Goal: Task Accomplishment & Management: Complete application form

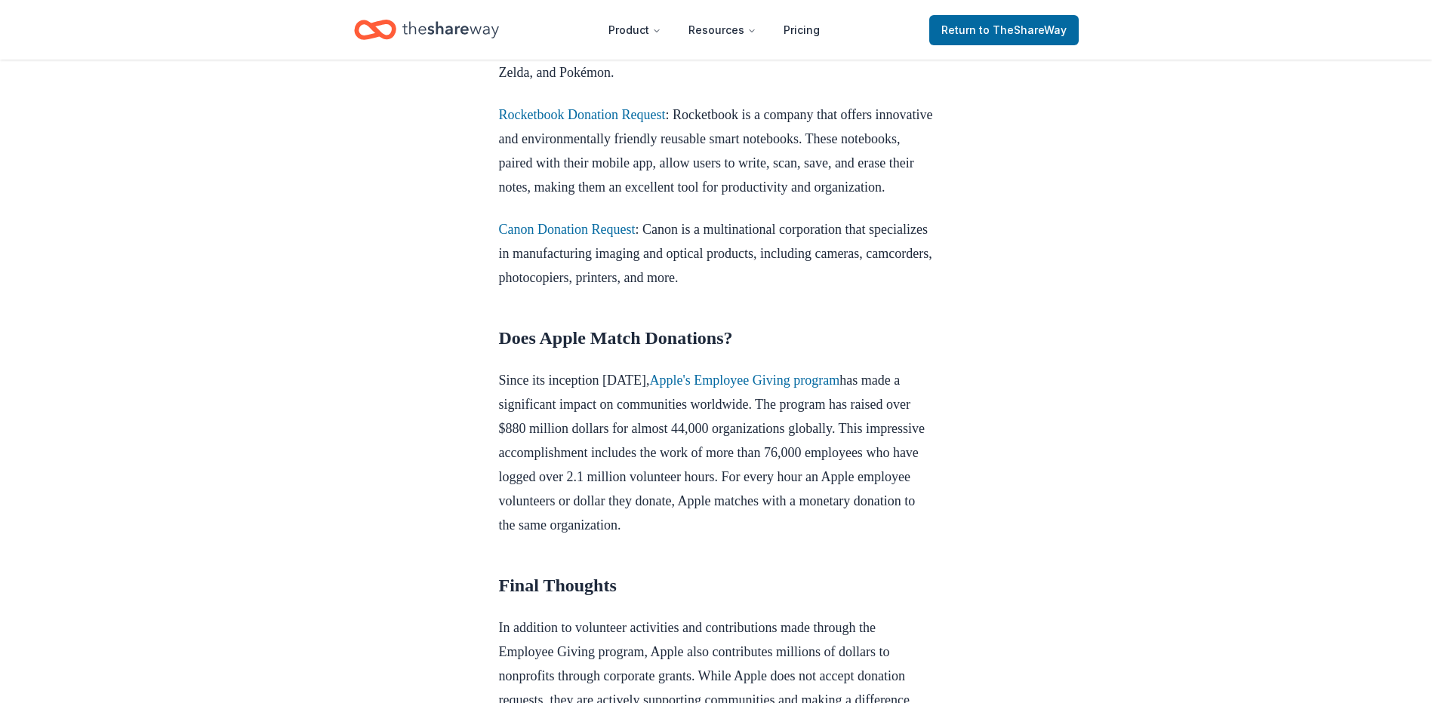
scroll to position [659, 0]
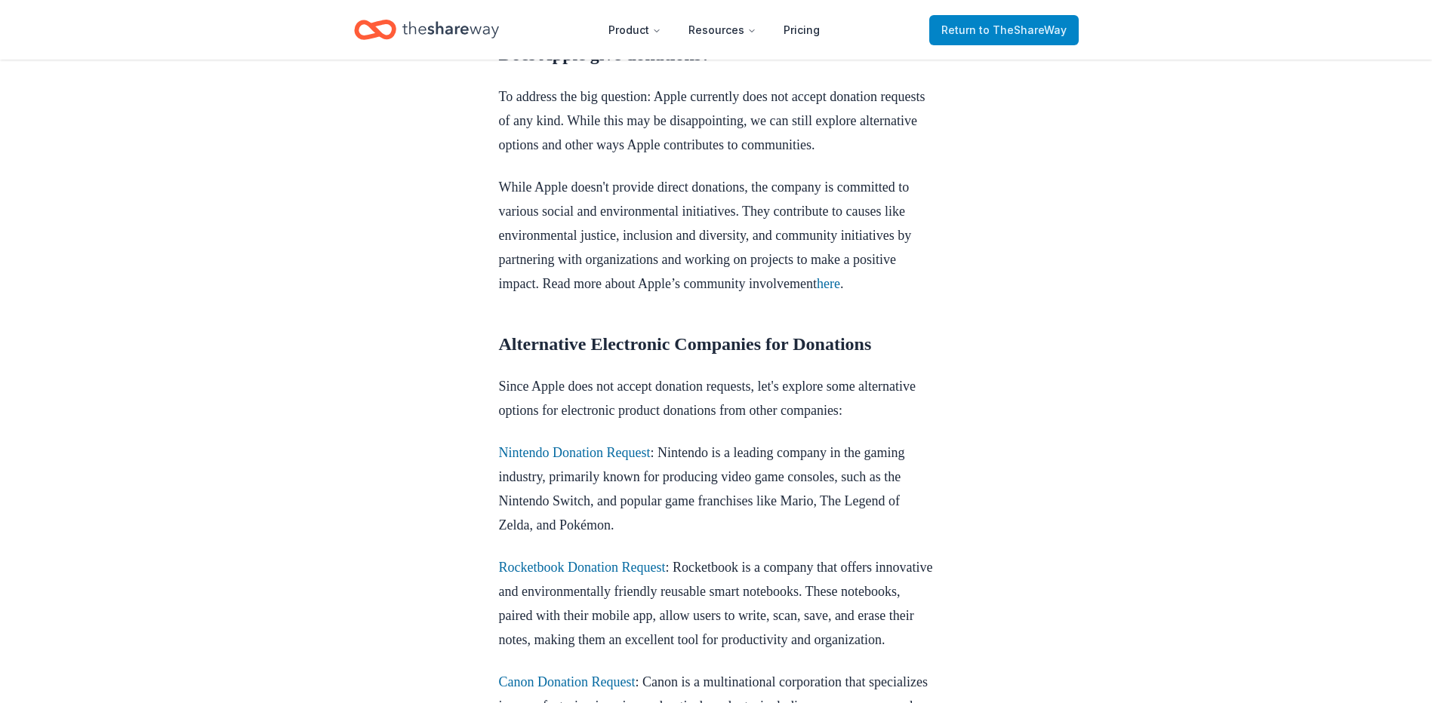
click at [994, 38] on span "Return to TheShareWay" at bounding box center [1003, 30] width 125 height 18
click at [1030, 25] on span "to TheShareWay" at bounding box center [1023, 29] width 88 height 13
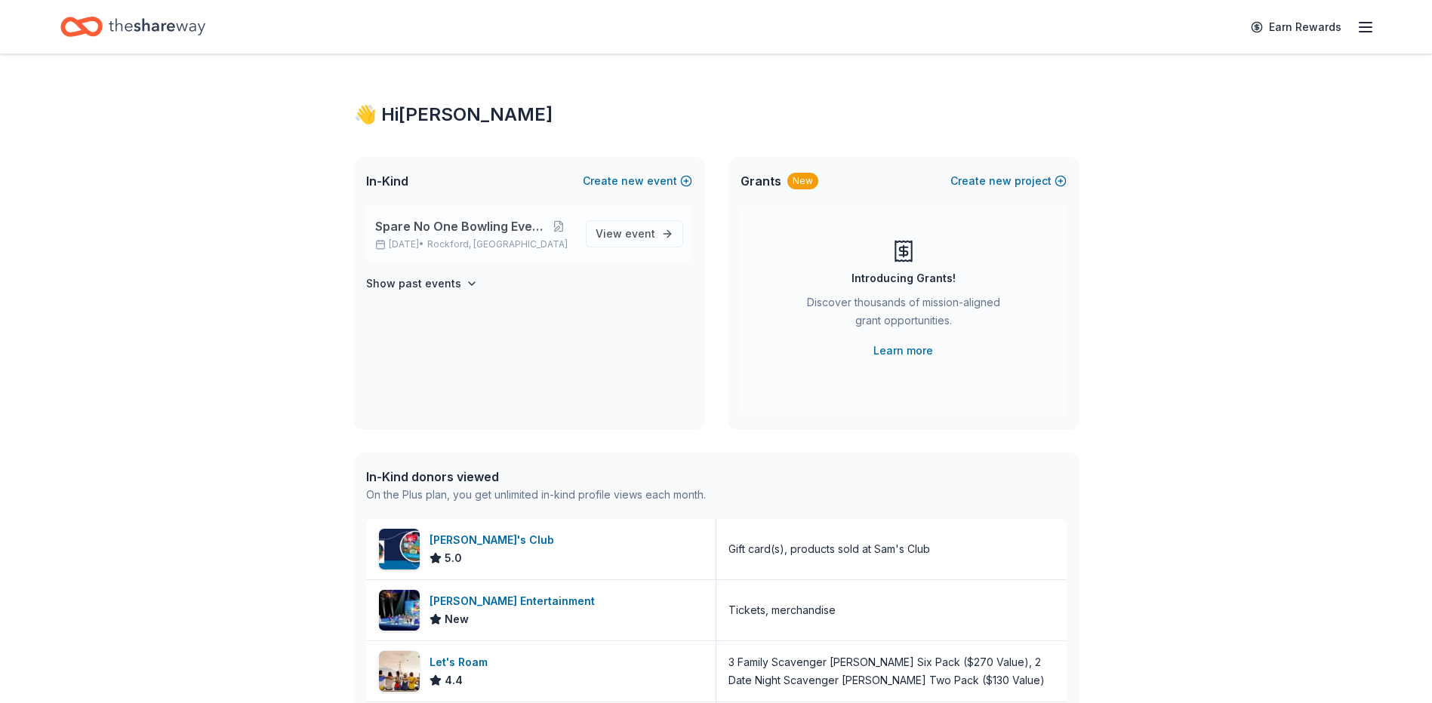
click at [457, 225] on span "Spare No One Bowling Event" at bounding box center [459, 226] width 168 height 18
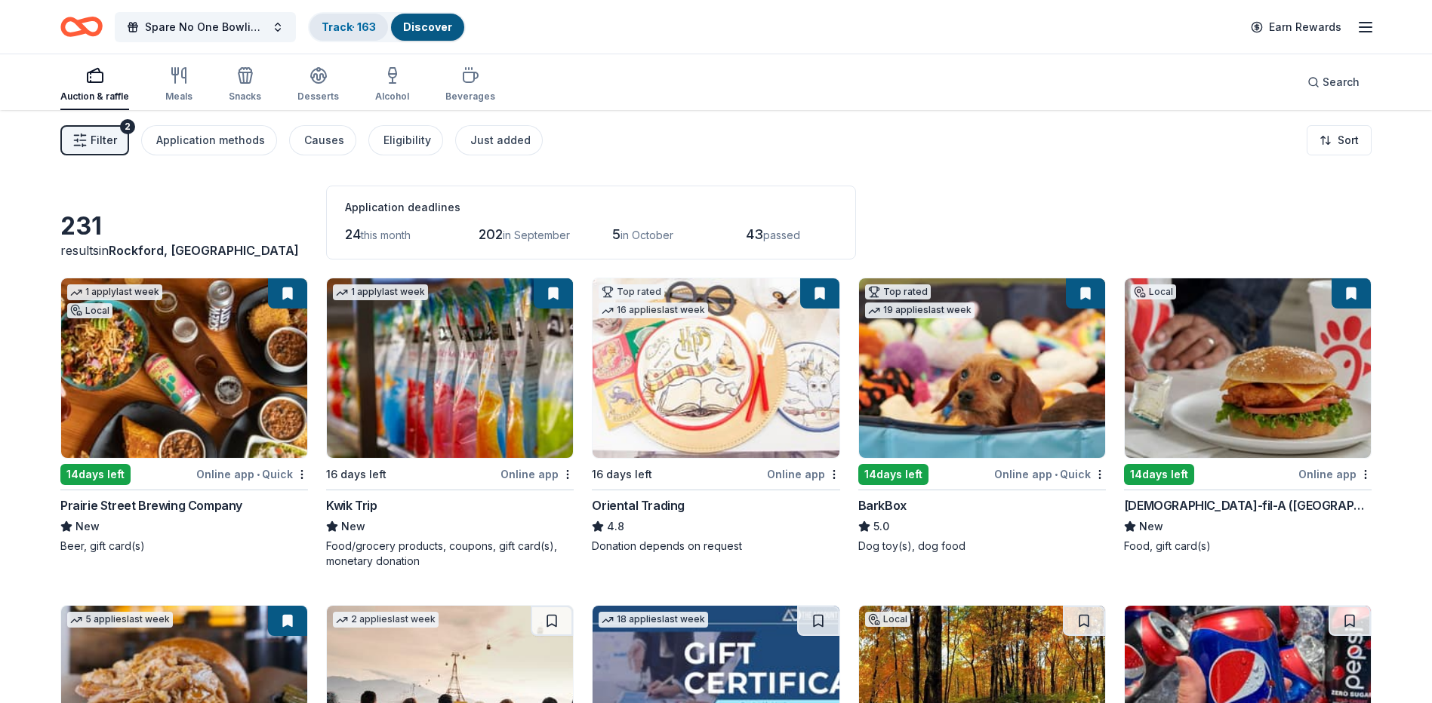
click at [337, 20] on link "Track · 163" at bounding box center [349, 26] width 54 height 13
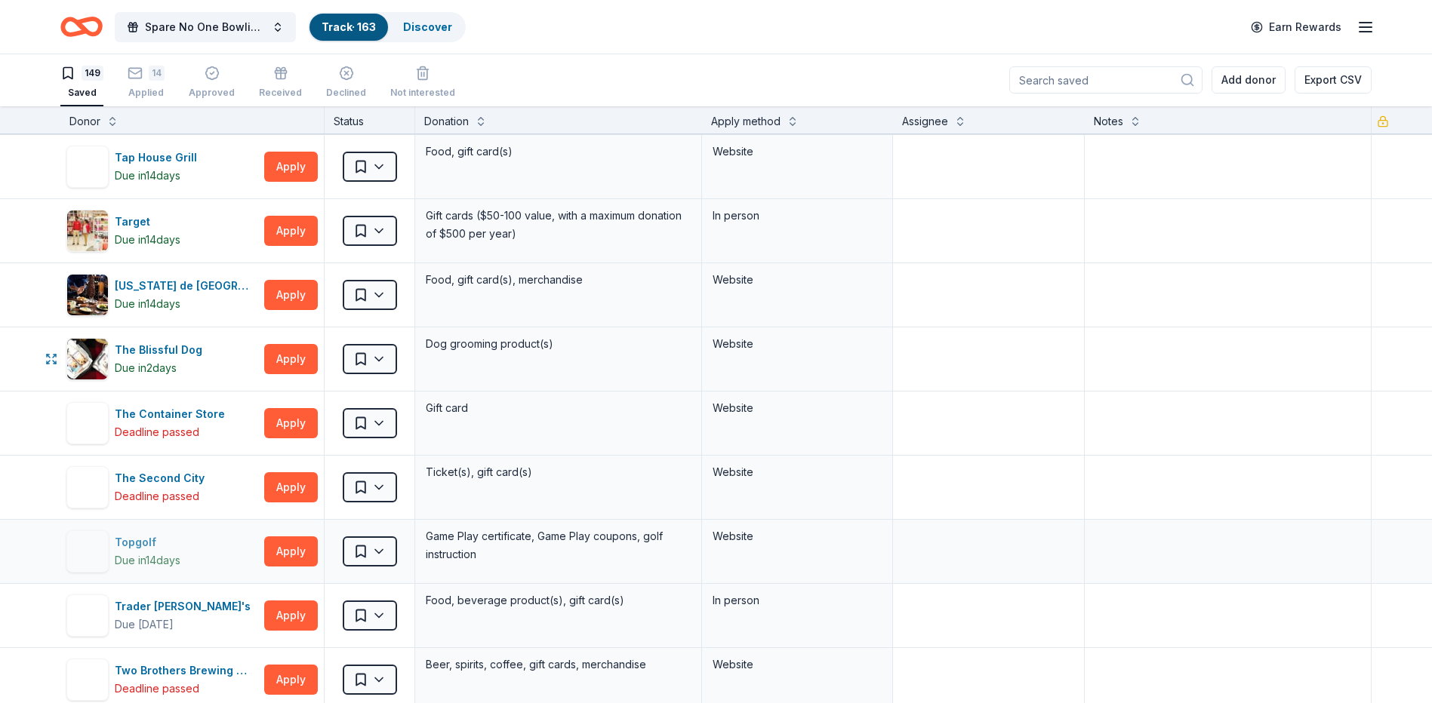
scroll to position [8453, 0]
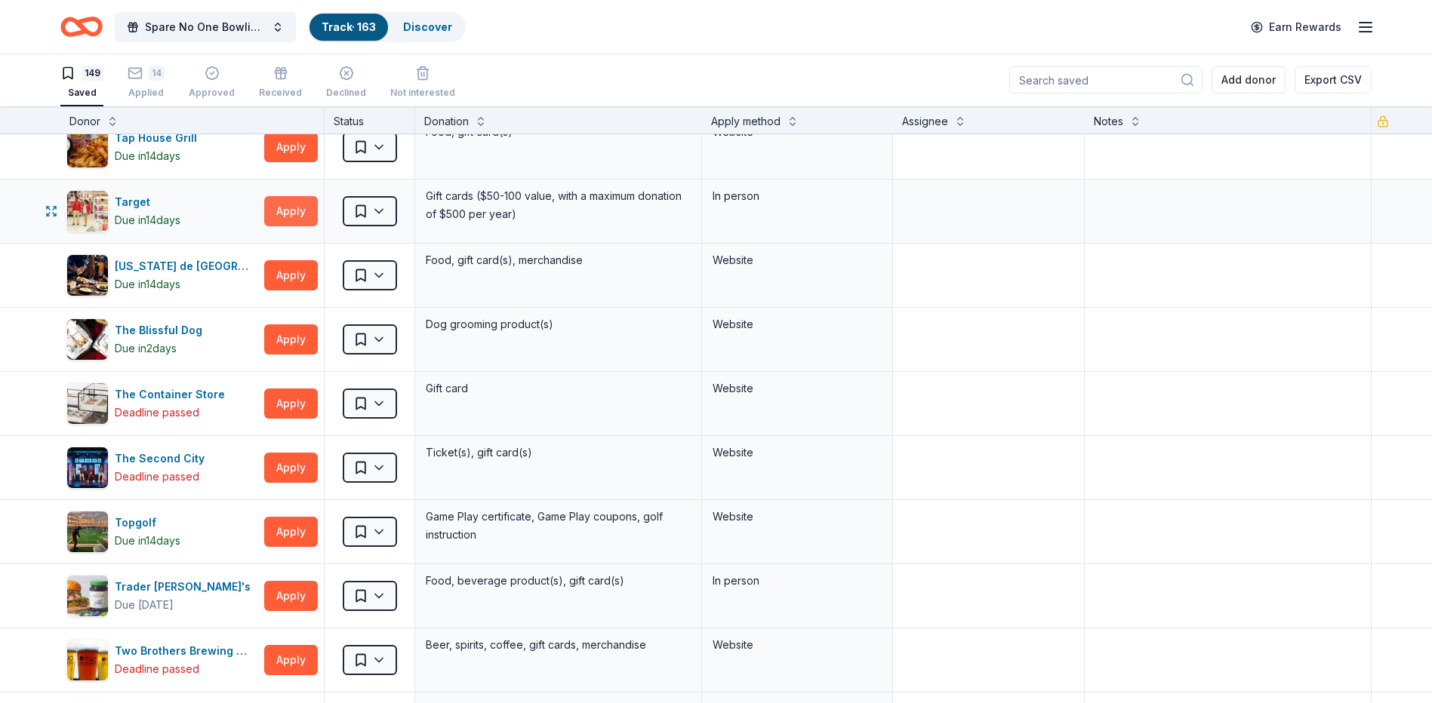
click at [272, 211] on button "Apply" at bounding box center [291, 211] width 54 height 30
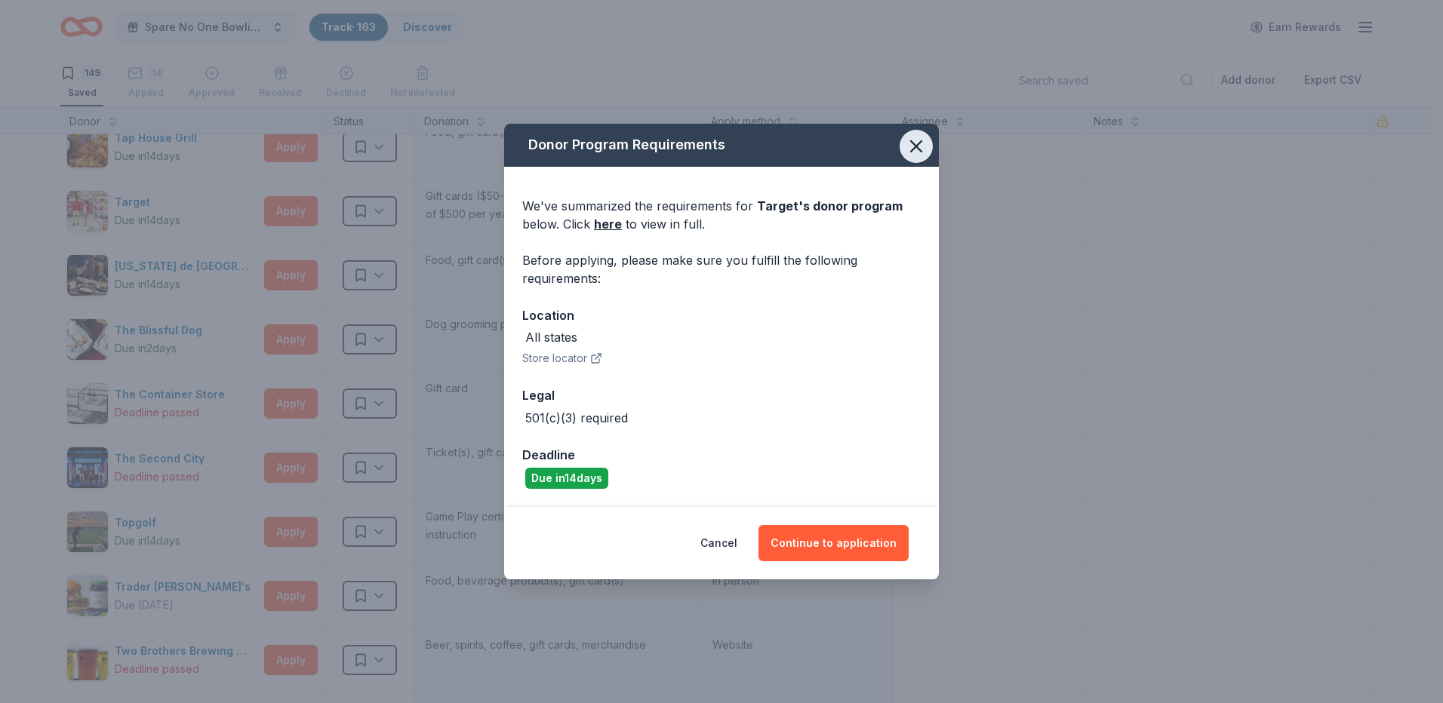
click at [921, 148] on icon "button" at bounding box center [916, 146] width 21 height 21
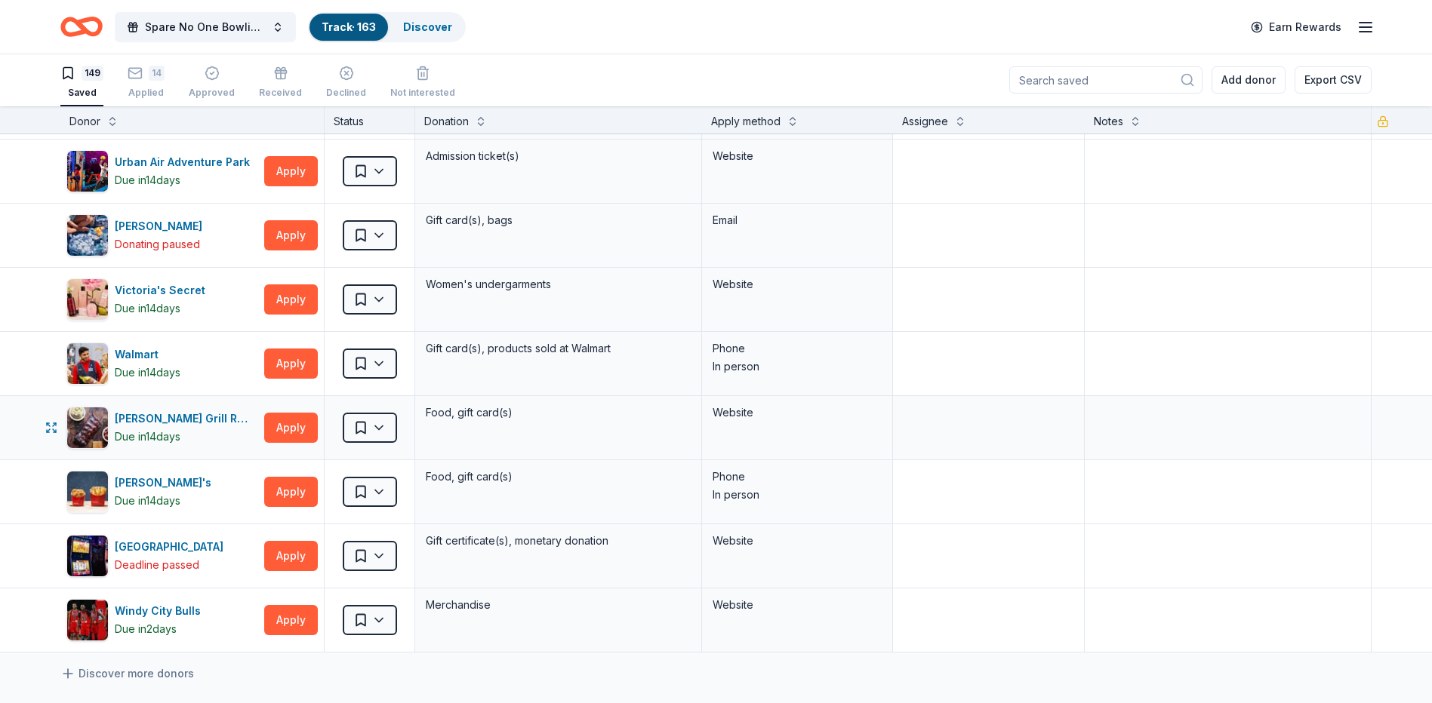
scroll to position [9057, 0]
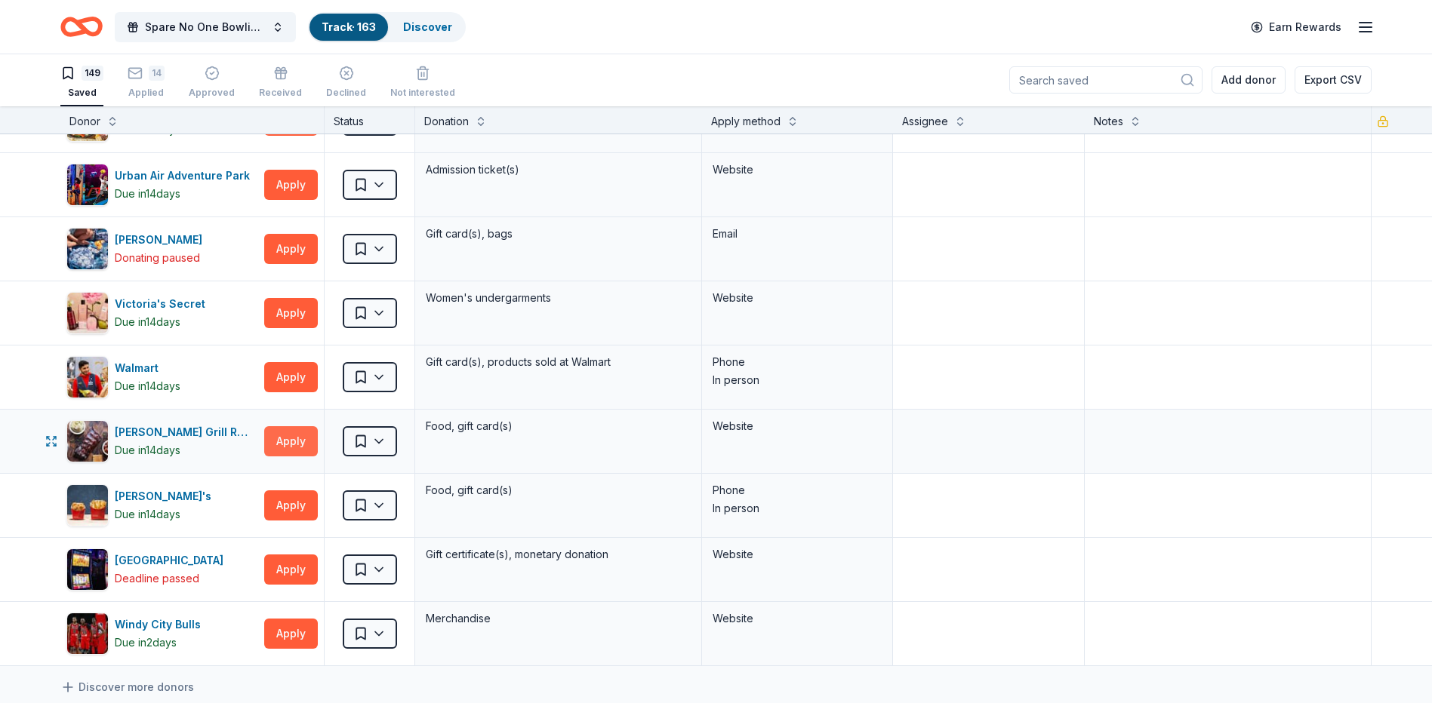
click at [303, 438] on button "Apply" at bounding box center [291, 441] width 54 height 30
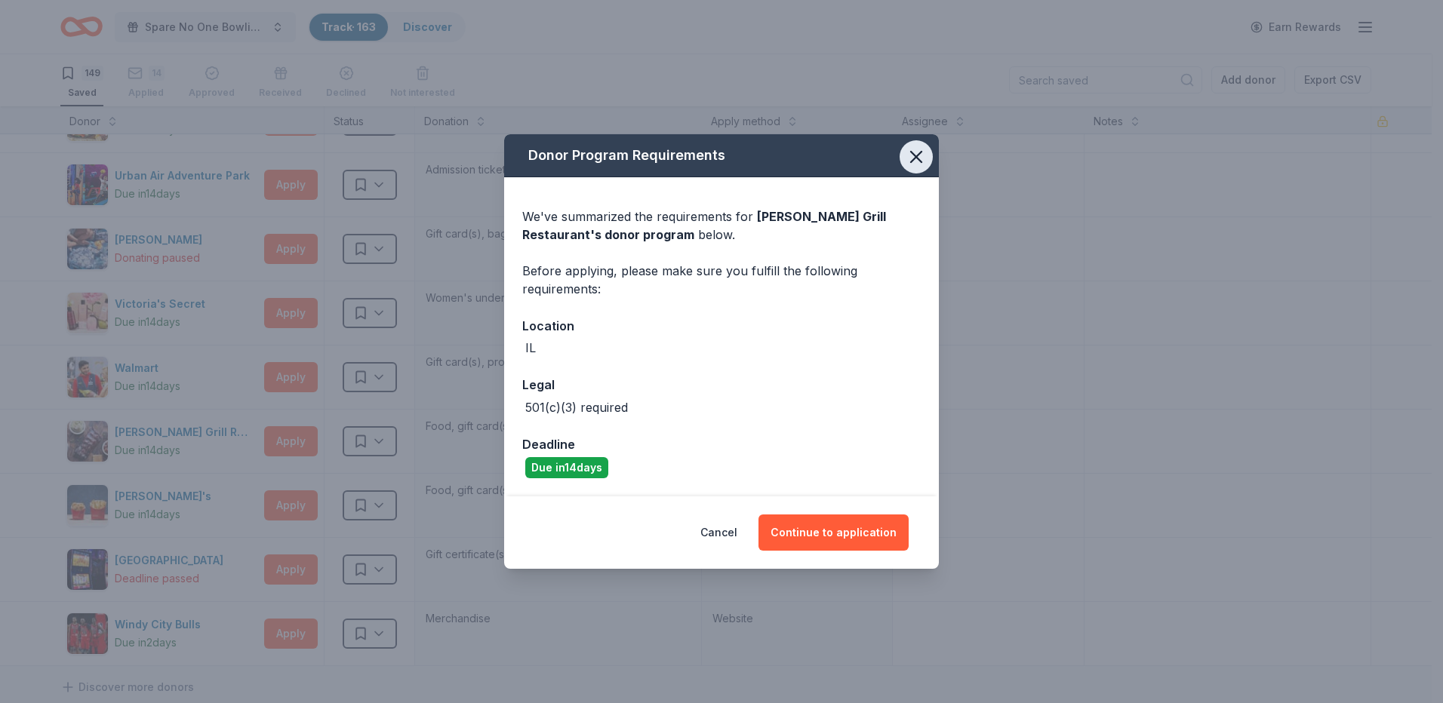
click at [922, 158] on icon "button" at bounding box center [916, 156] width 21 height 21
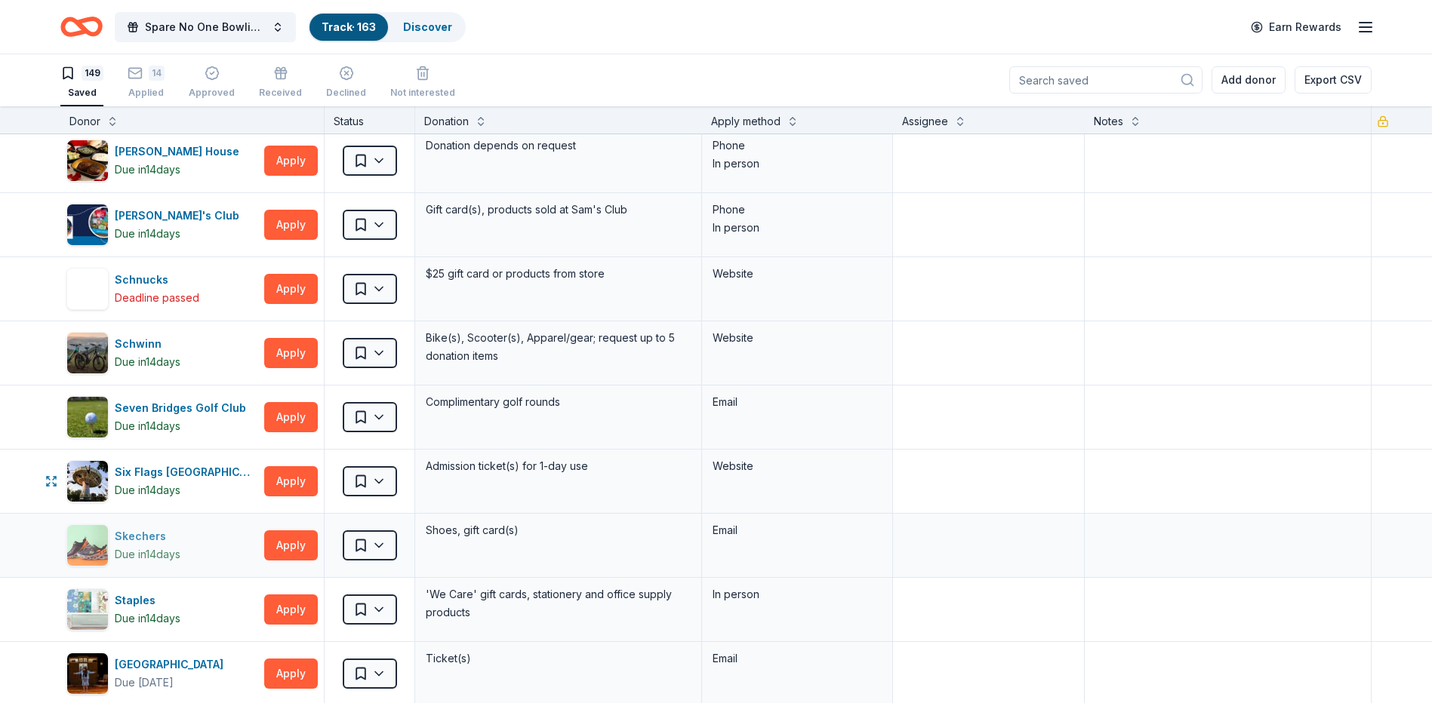
scroll to position [7774, 0]
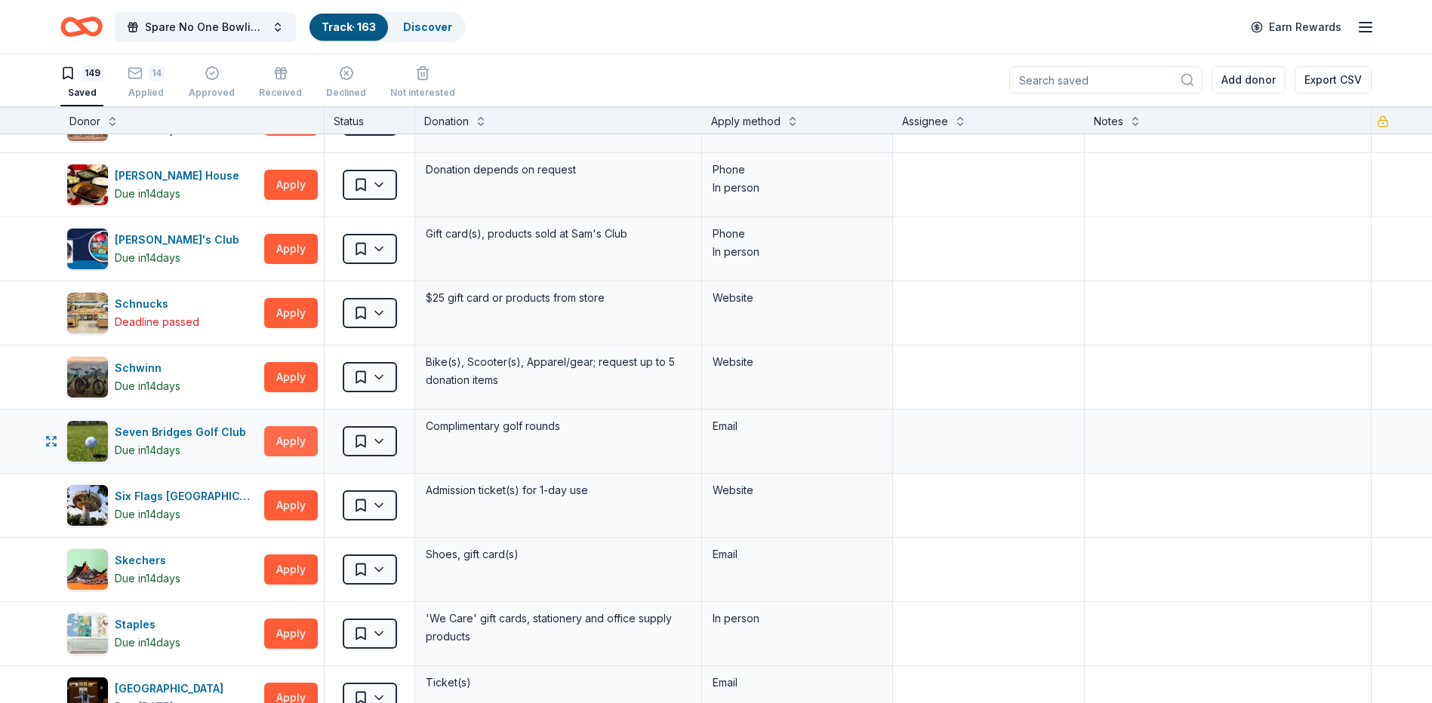
click at [290, 430] on button "Apply" at bounding box center [291, 441] width 54 height 30
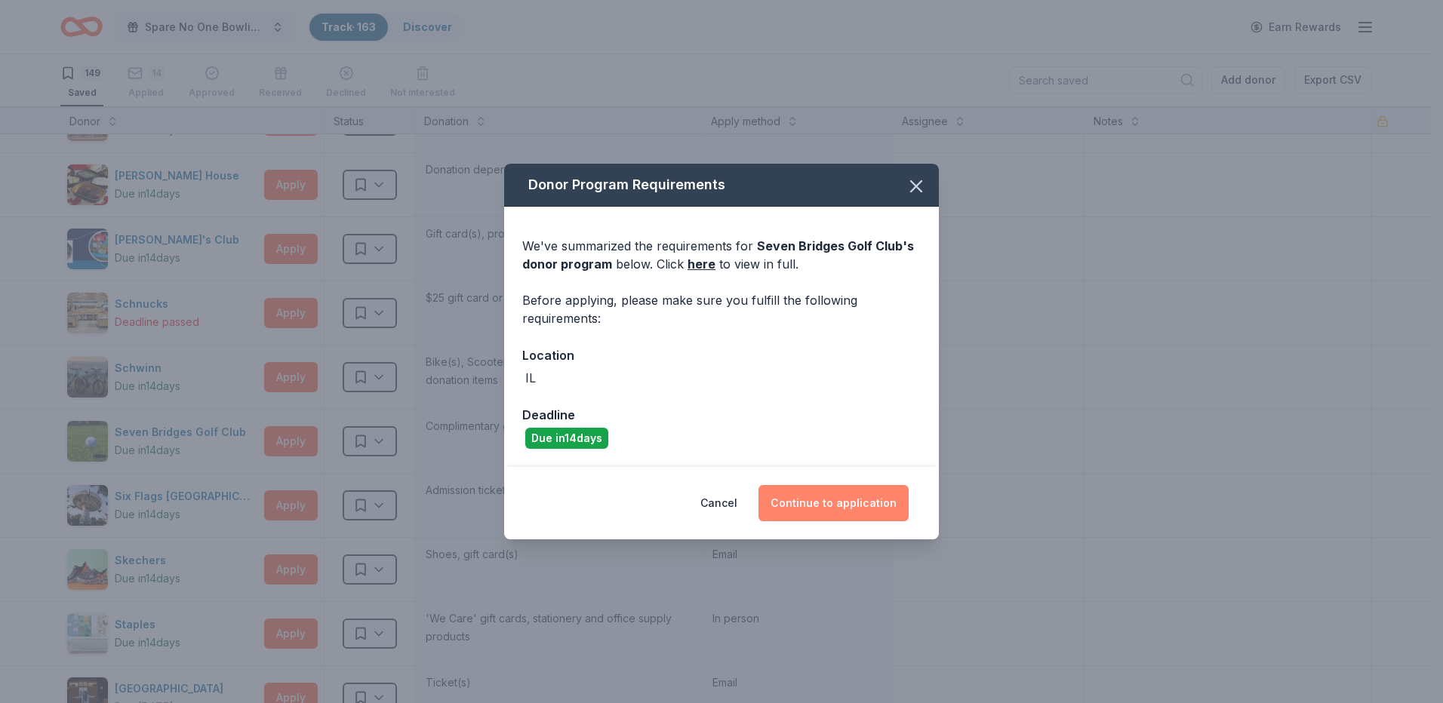
click at [824, 494] on button "Continue to application" at bounding box center [834, 503] width 150 height 36
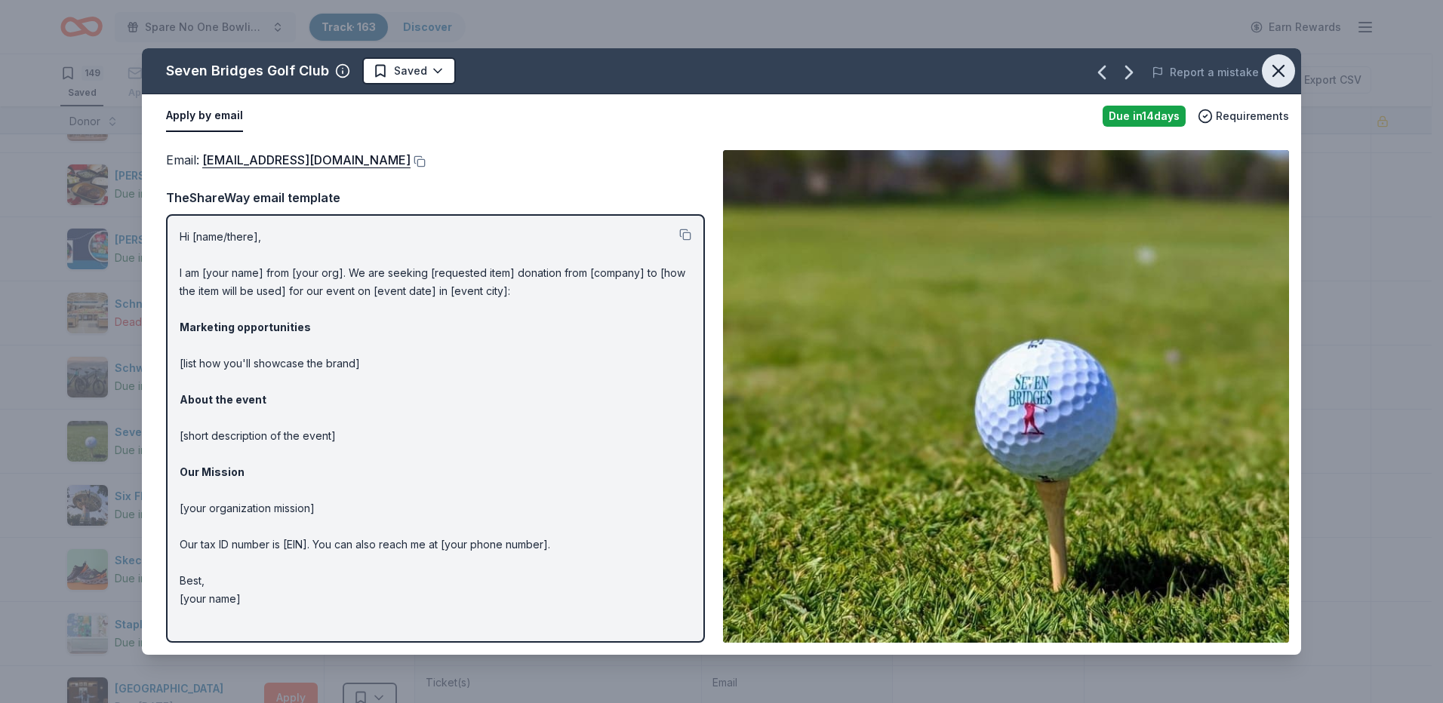
click at [1271, 74] on icon "button" at bounding box center [1278, 70] width 21 height 21
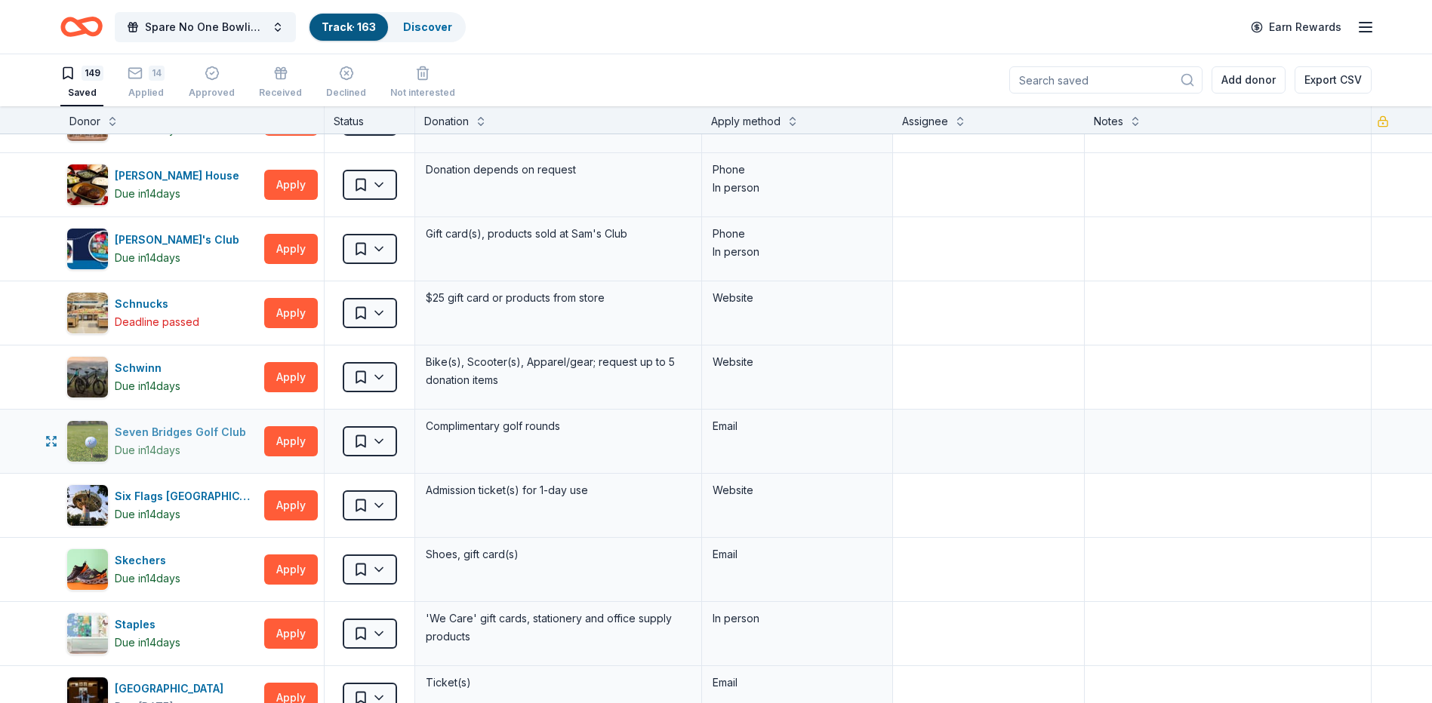
click at [220, 429] on div "Seven Bridges Golf Club" at bounding box center [183, 432] width 137 height 18
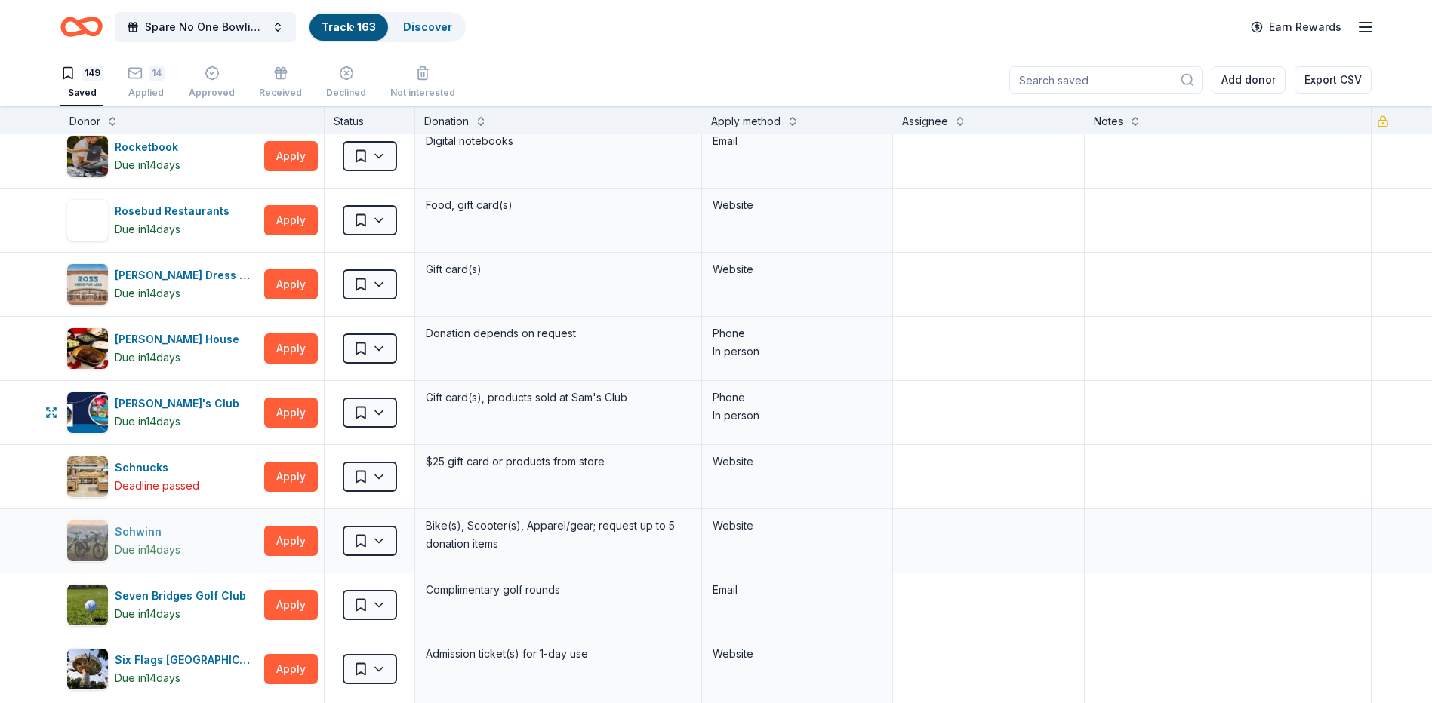
scroll to position [7623, 0]
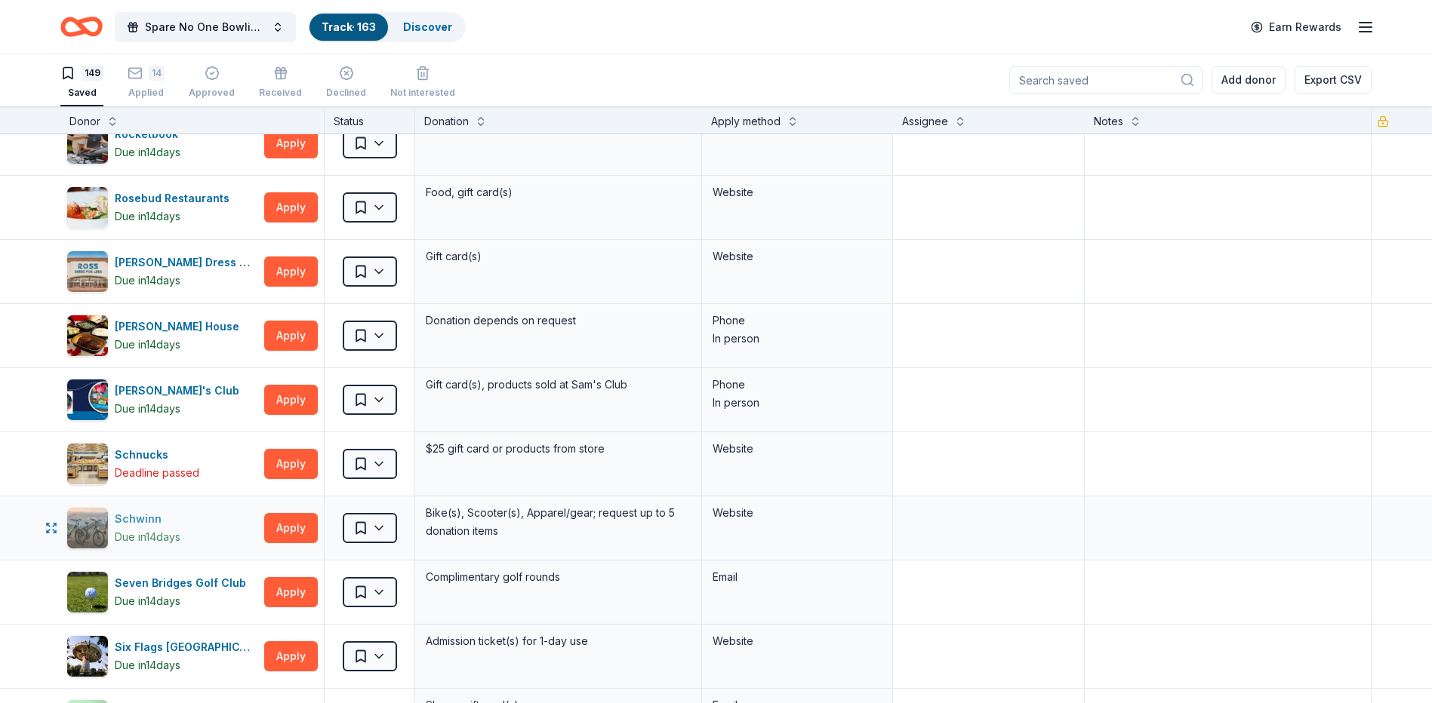
click at [115, 516] on div "Schwinn" at bounding box center [148, 519] width 66 height 18
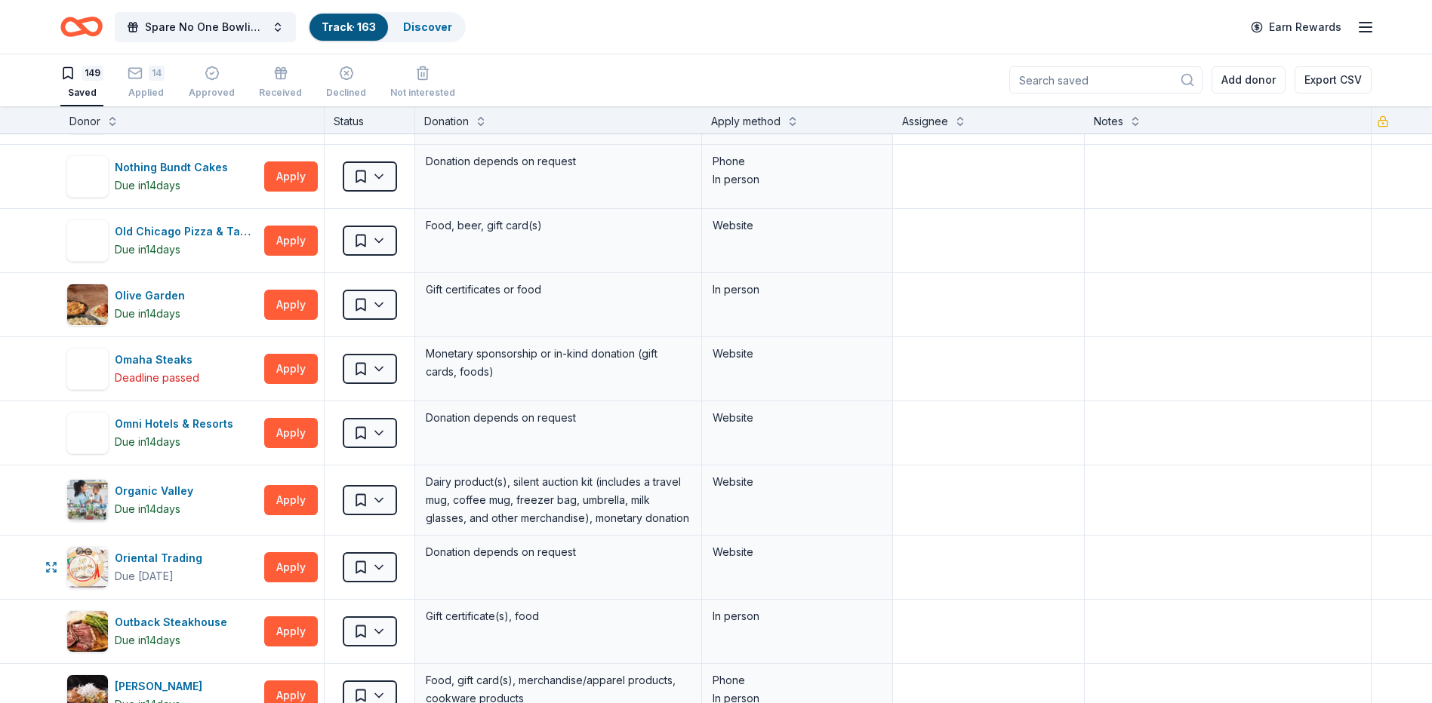
scroll to position [6415, 0]
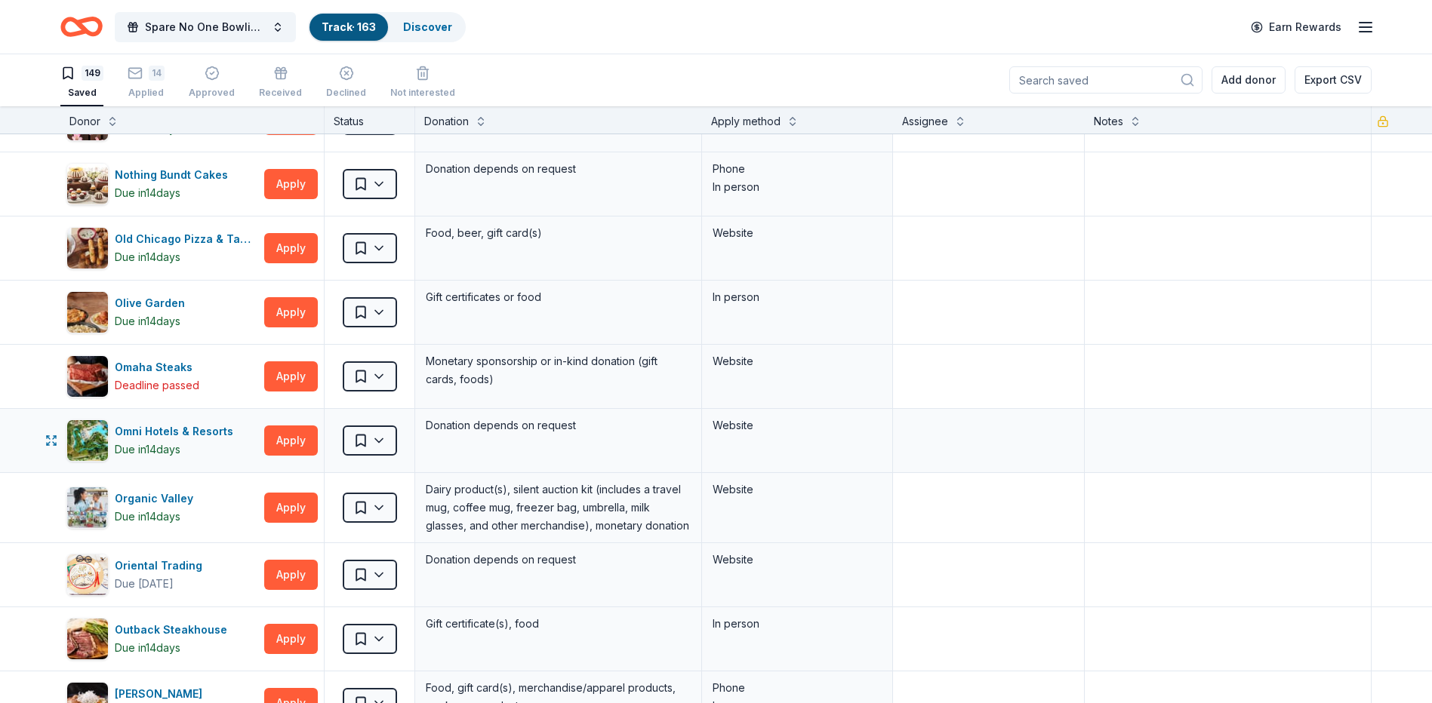
click at [331, 439] on div "Saved" at bounding box center [370, 440] width 90 height 63
click at [294, 442] on button "Apply" at bounding box center [291, 441] width 54 height 30
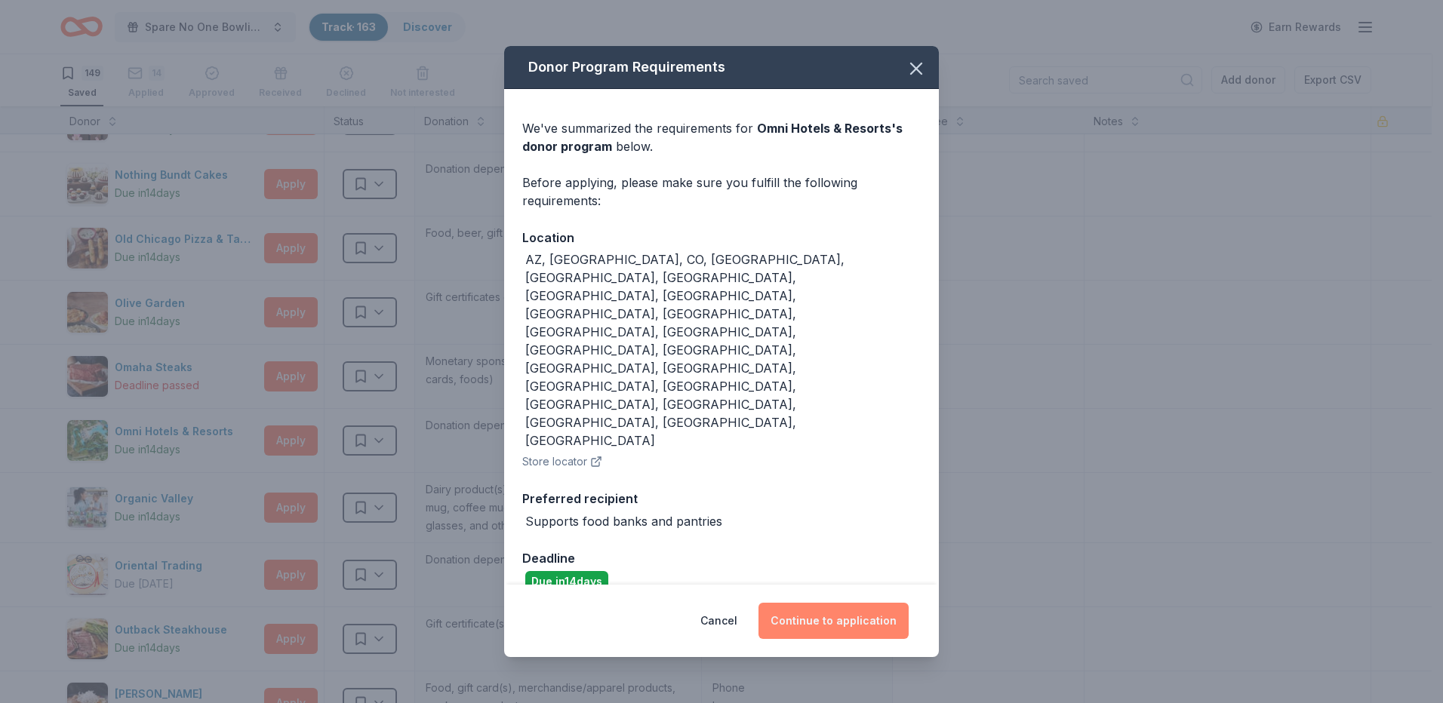
click at [869, 603] on button "Continue to application" at bounding box center [834, 621] width 150 height 36
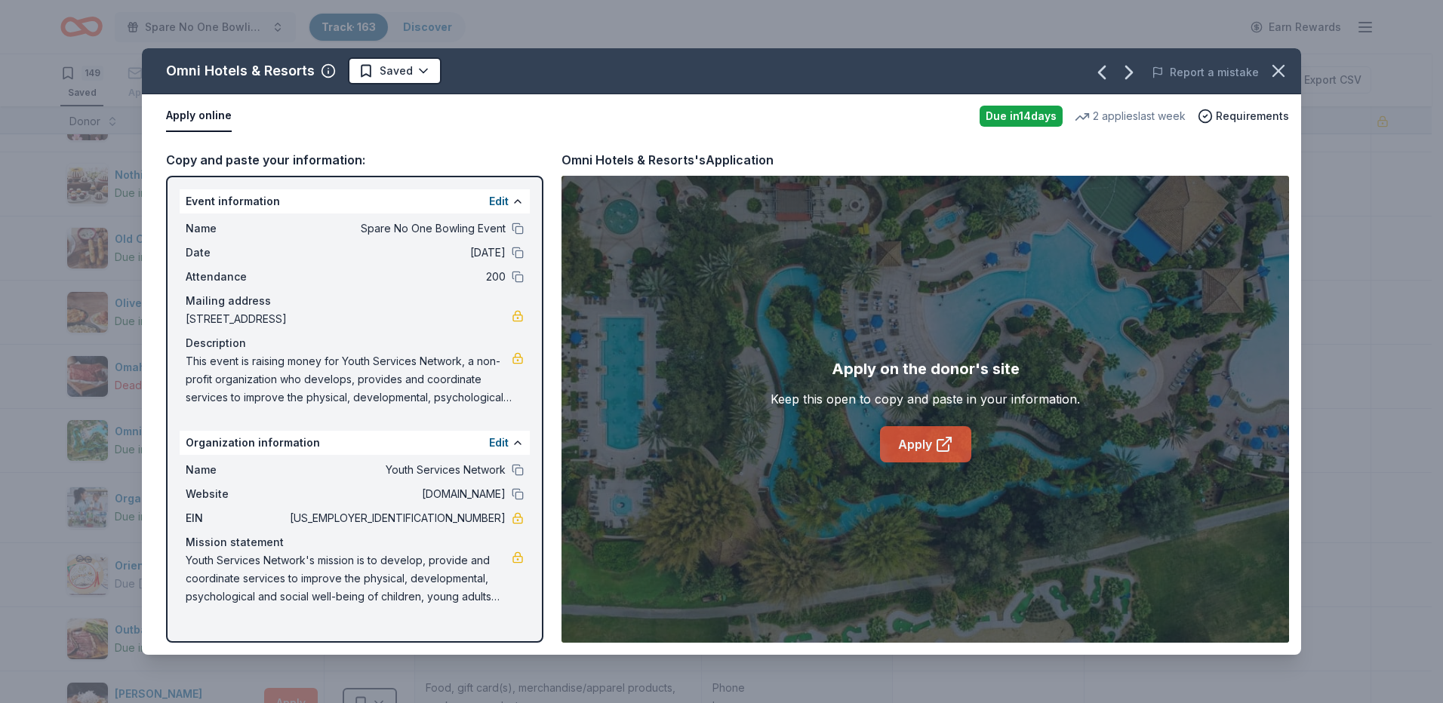
click at [898, 432] on link "Apply" at bounding box center [925, 444] width 91 height 36
drag, startPoint x: 1287, startPoint y: 72, endPoint x: 1260, endPoint y: 75, distance: 27.3
click at [1287, 72] on icon "button" at bounding box center [1278, 70] width 21 height 21
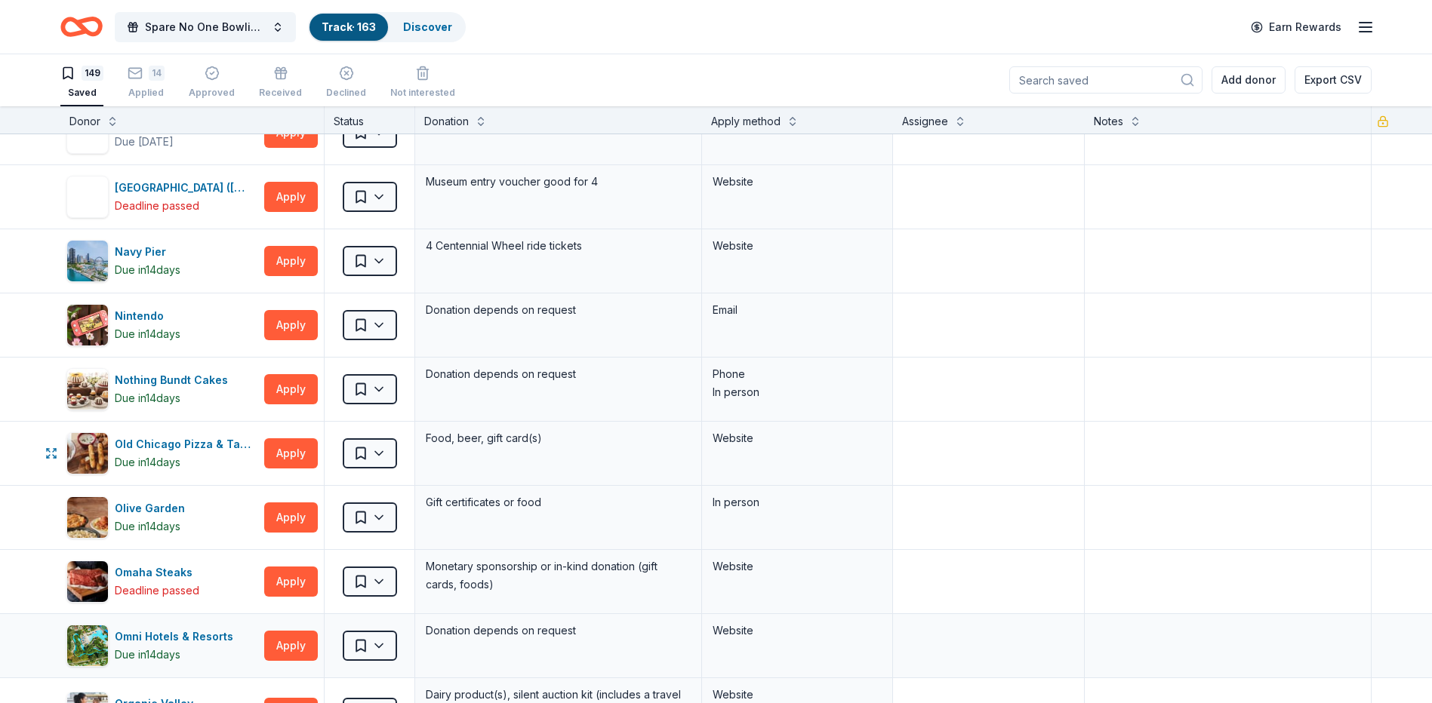
scroll to position [6189, 0]
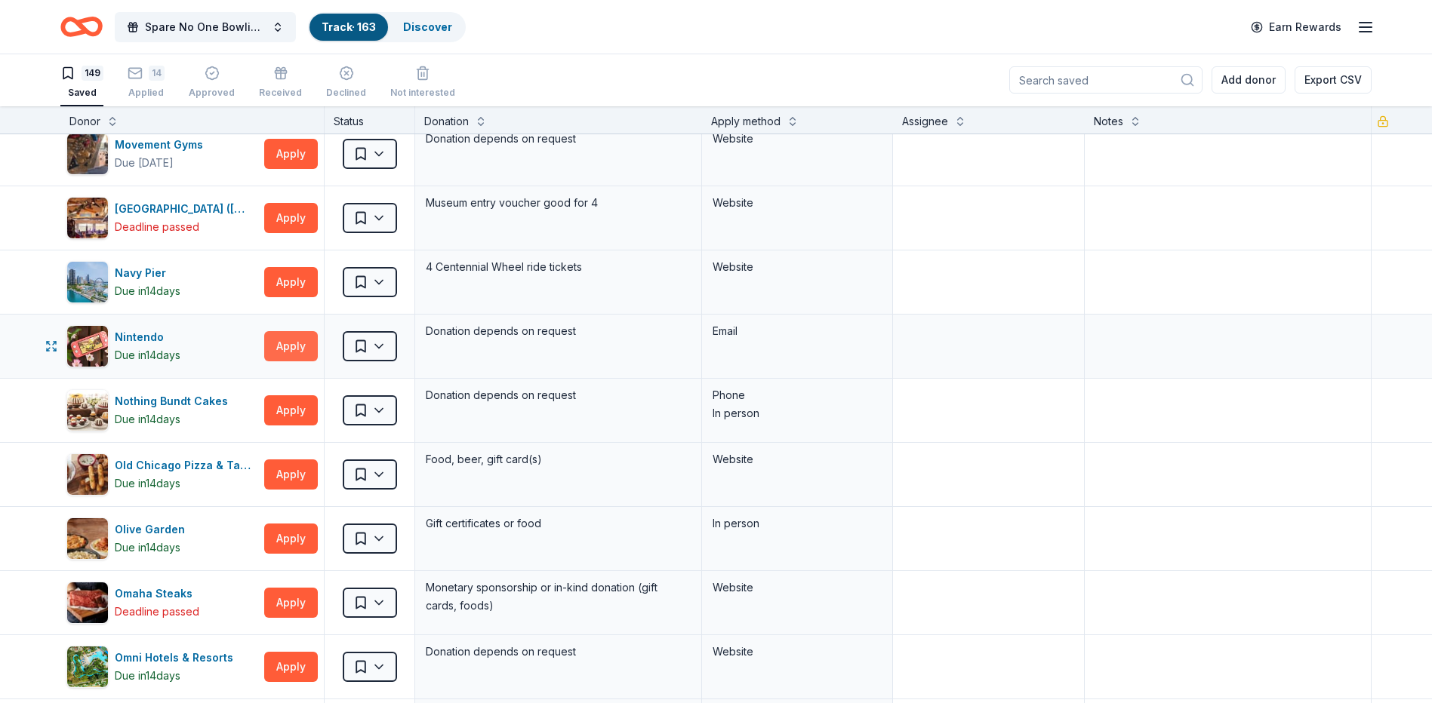
click at [305, 337] on button "Apply" at bounding box center [291, 346] width 54 height 30
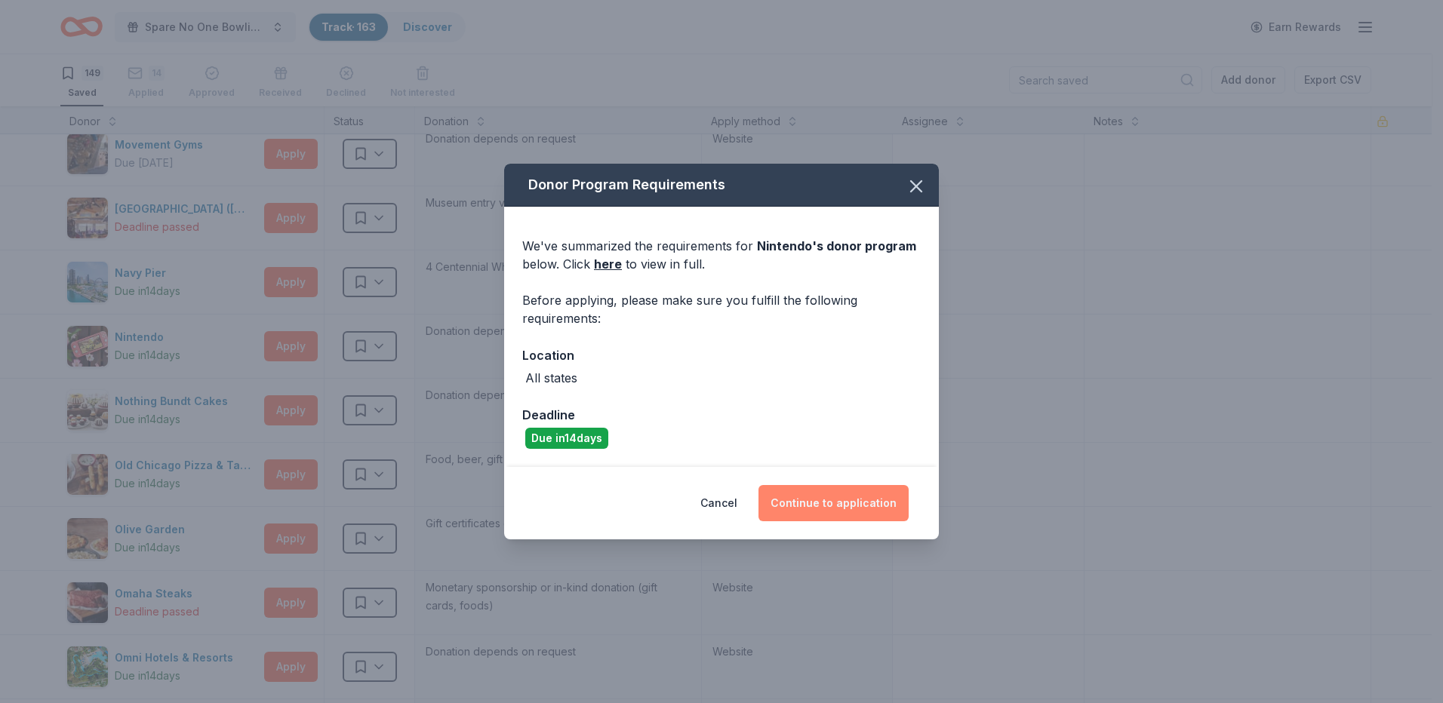
click at [850, 498] on button "Continue to application" at bounding box center [834, 503] width 150 height 36
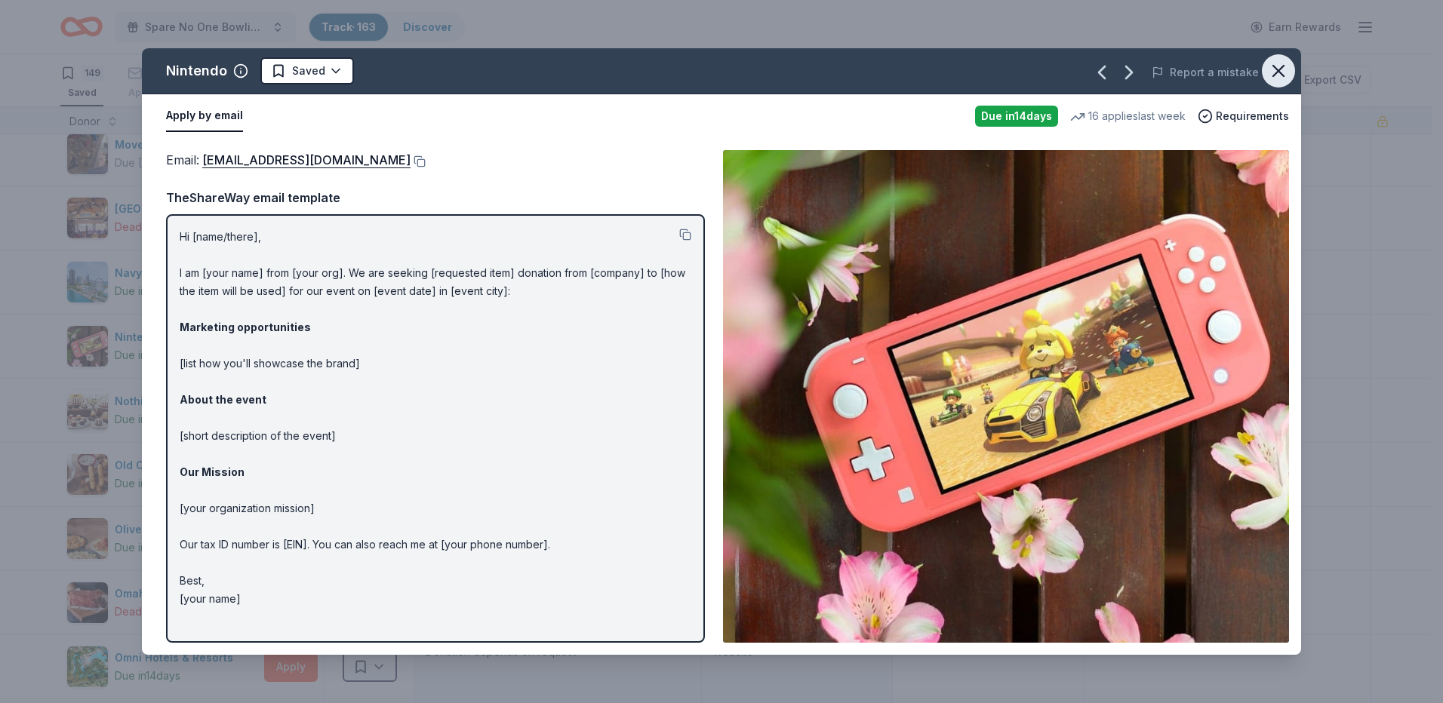
click at [1279, 70] on icon "button" at bounding box center [1278, 71] width 11 height 11
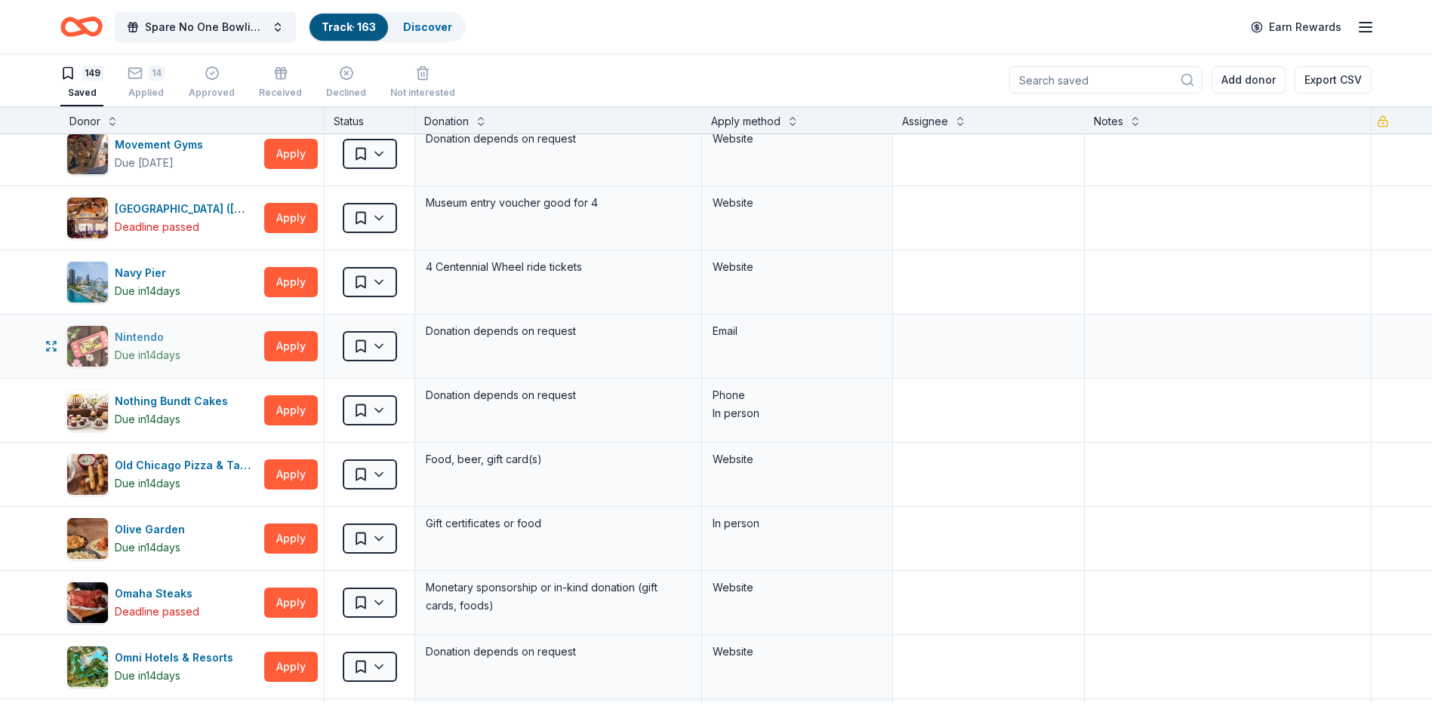
click at [147, 341] on div "Nintendo" at bounding box center [148, 337] width 66 height 18
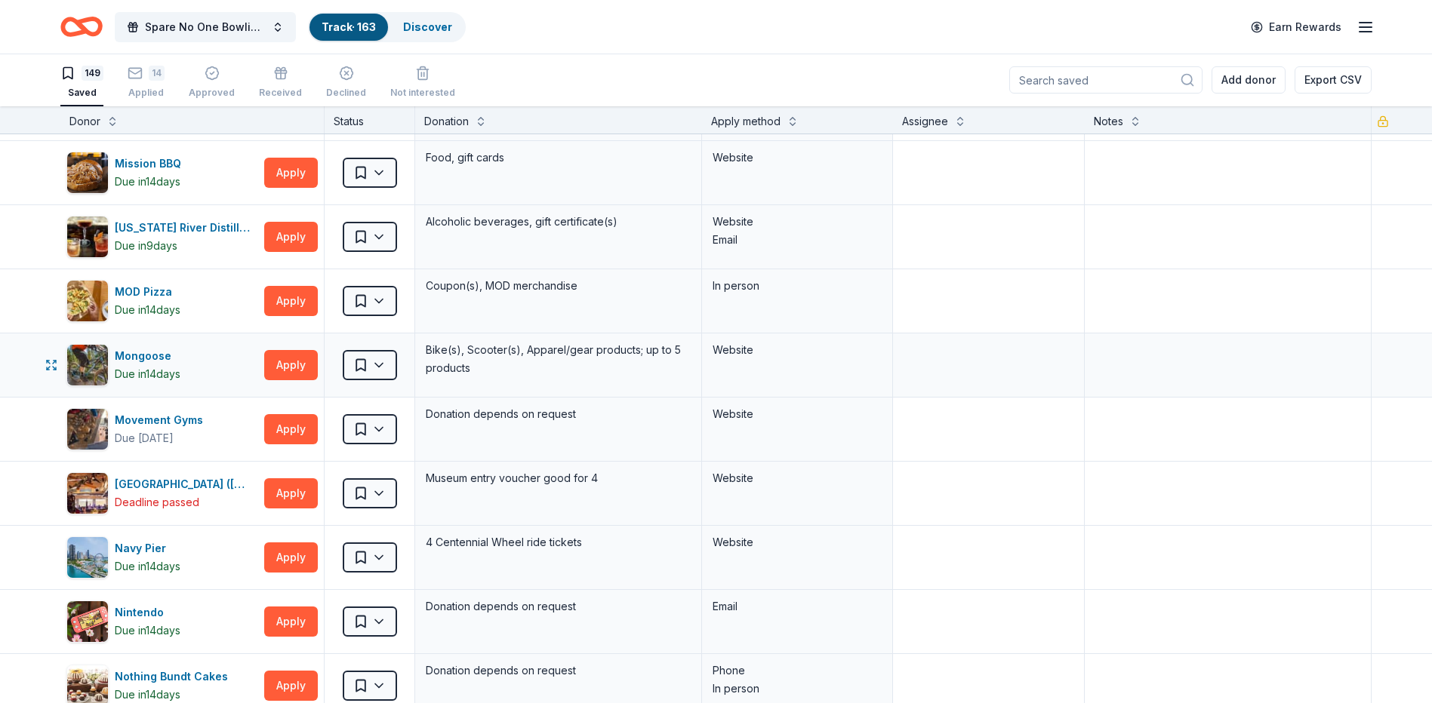
scroll to position [5887, 0]
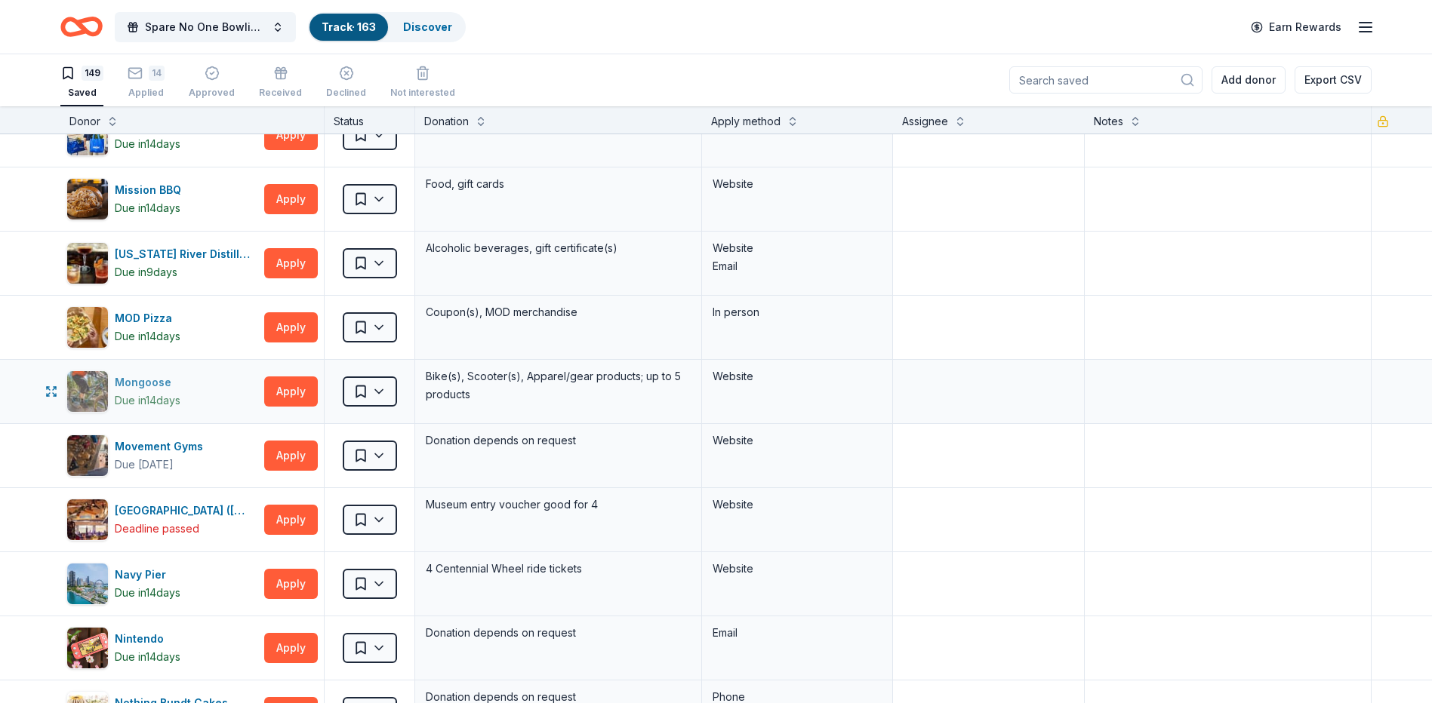
click at [139, 382] on div "Mongoose" at bounding box center [148, 383] width 66 height 18
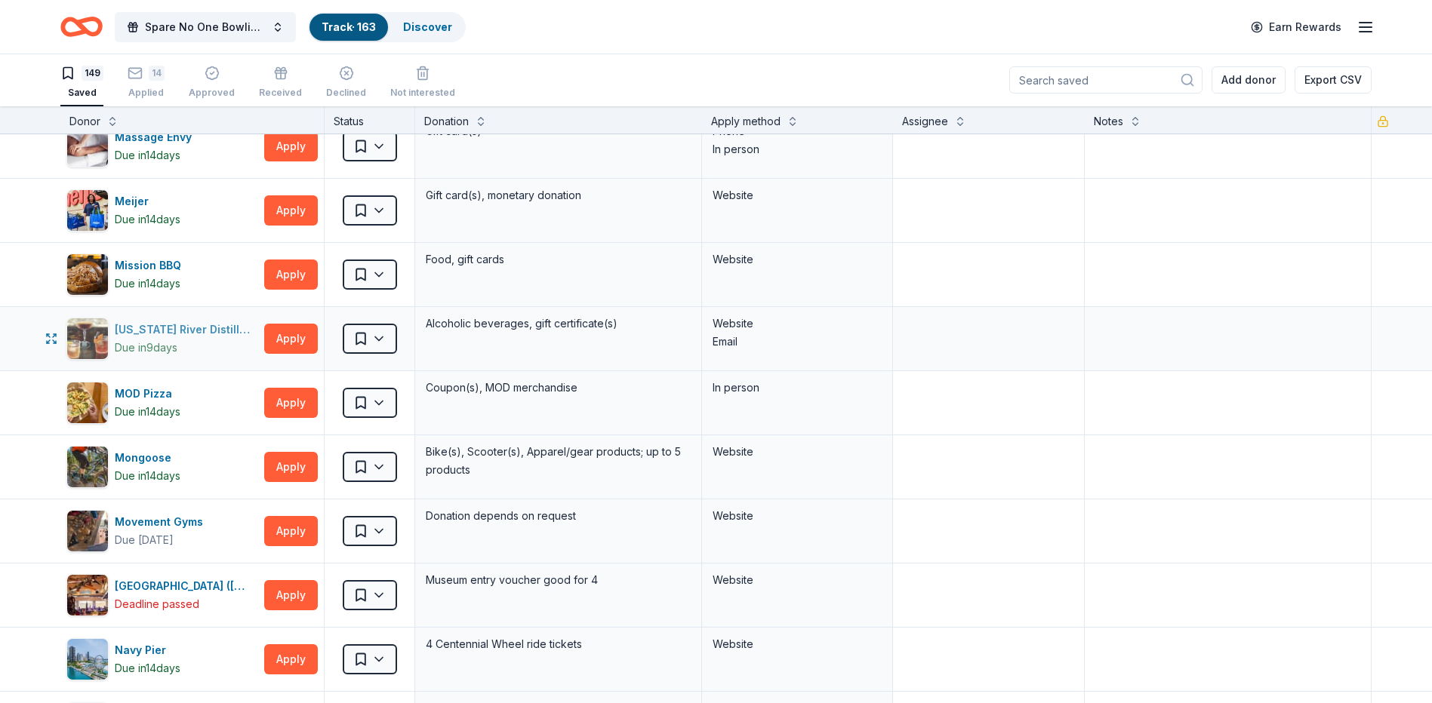
click at [205, 334] on div "Mississippi River Distilling Company" at bounding box center [186, 330] width 143 height 18
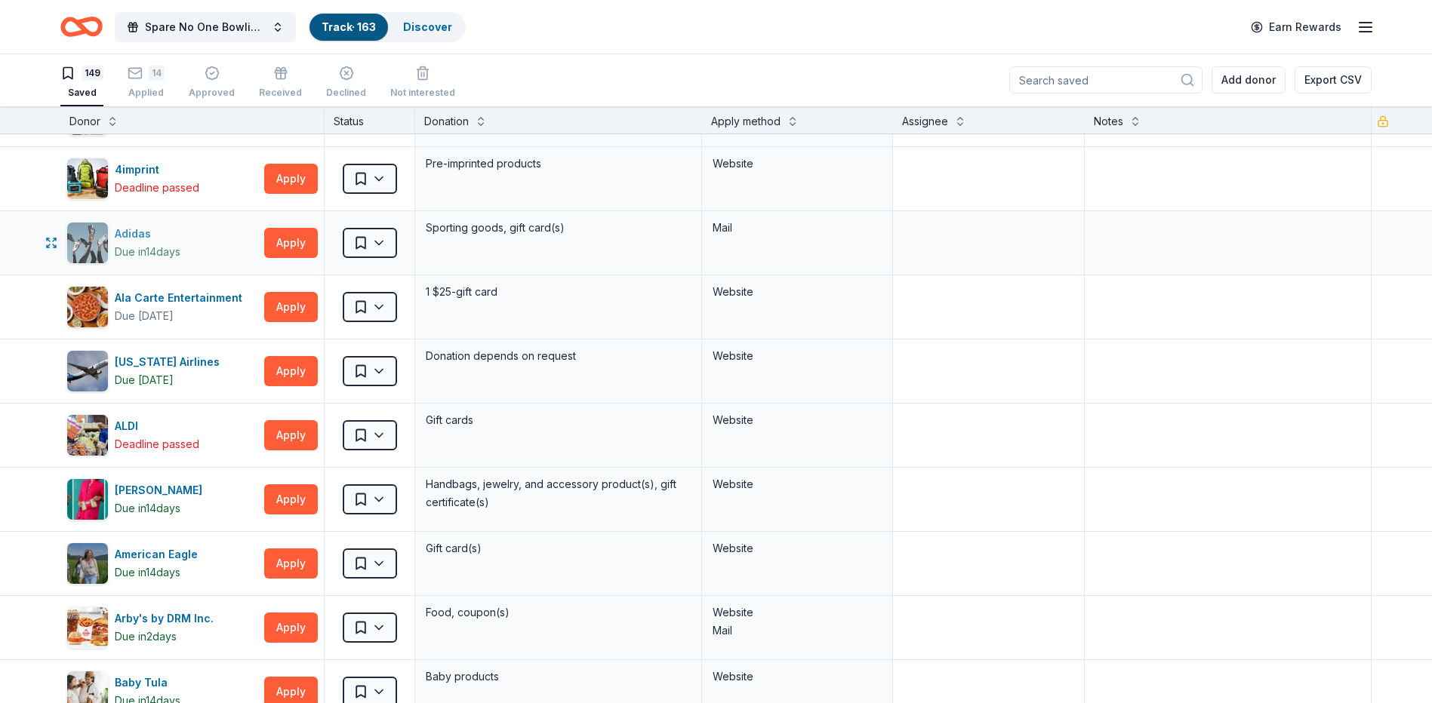
scroll to position [0, 0]
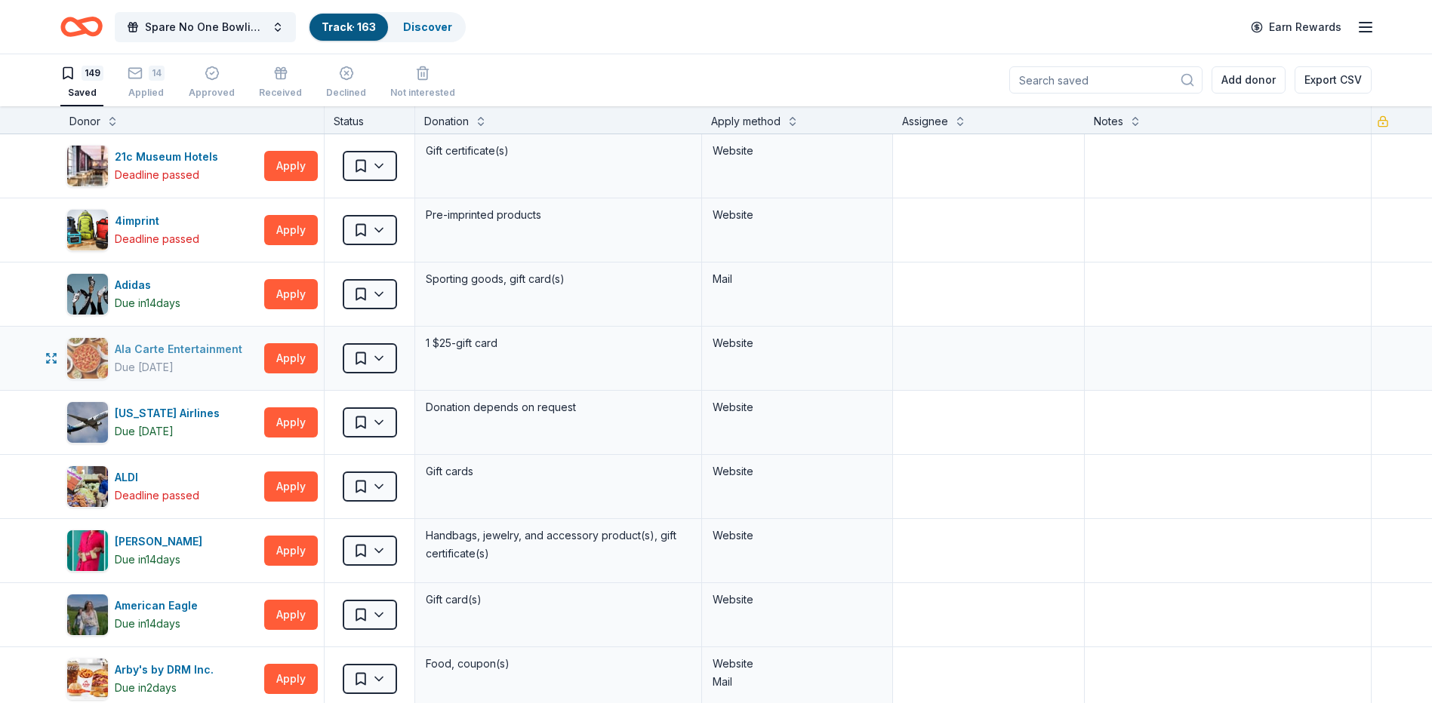
click at [217, 349] on div "Ala Carte Entertainment" at bounding box center [182, 349] width 134 height 18
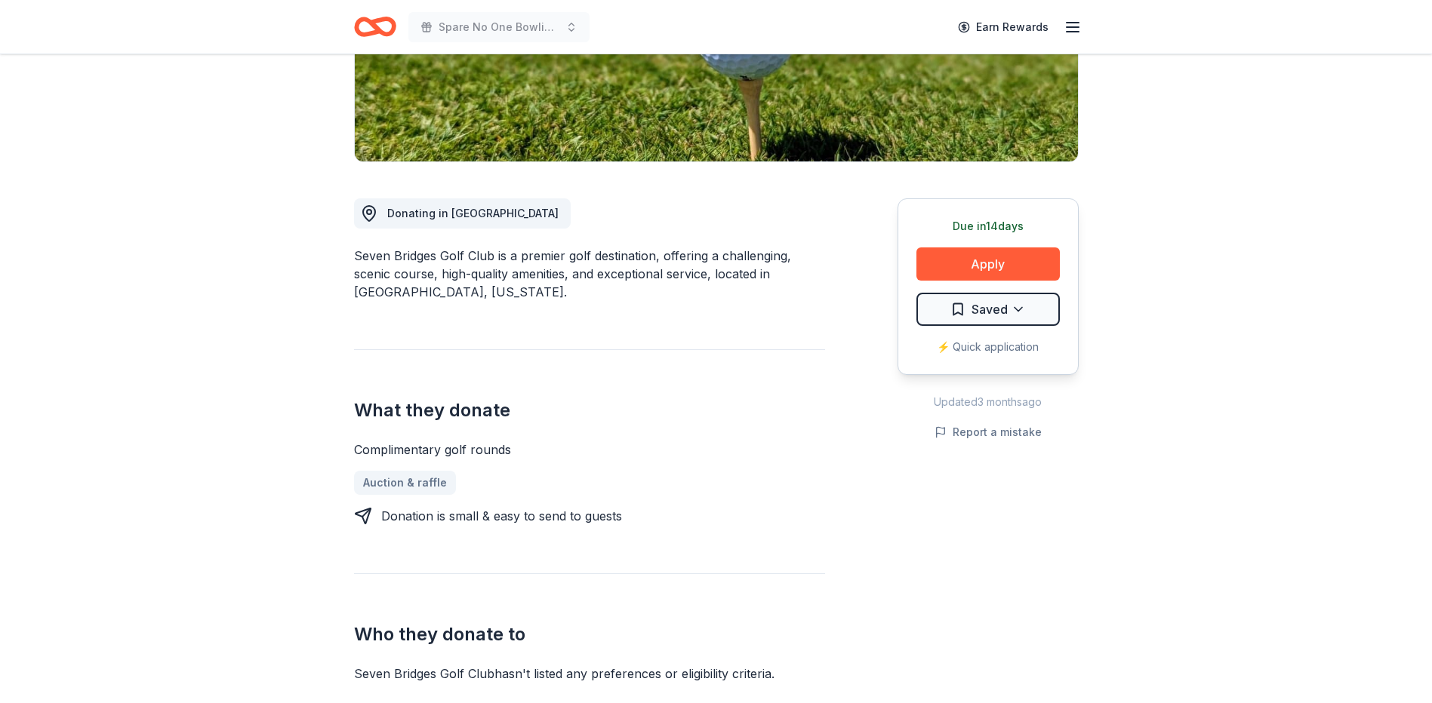
scroll to position [302, 0]
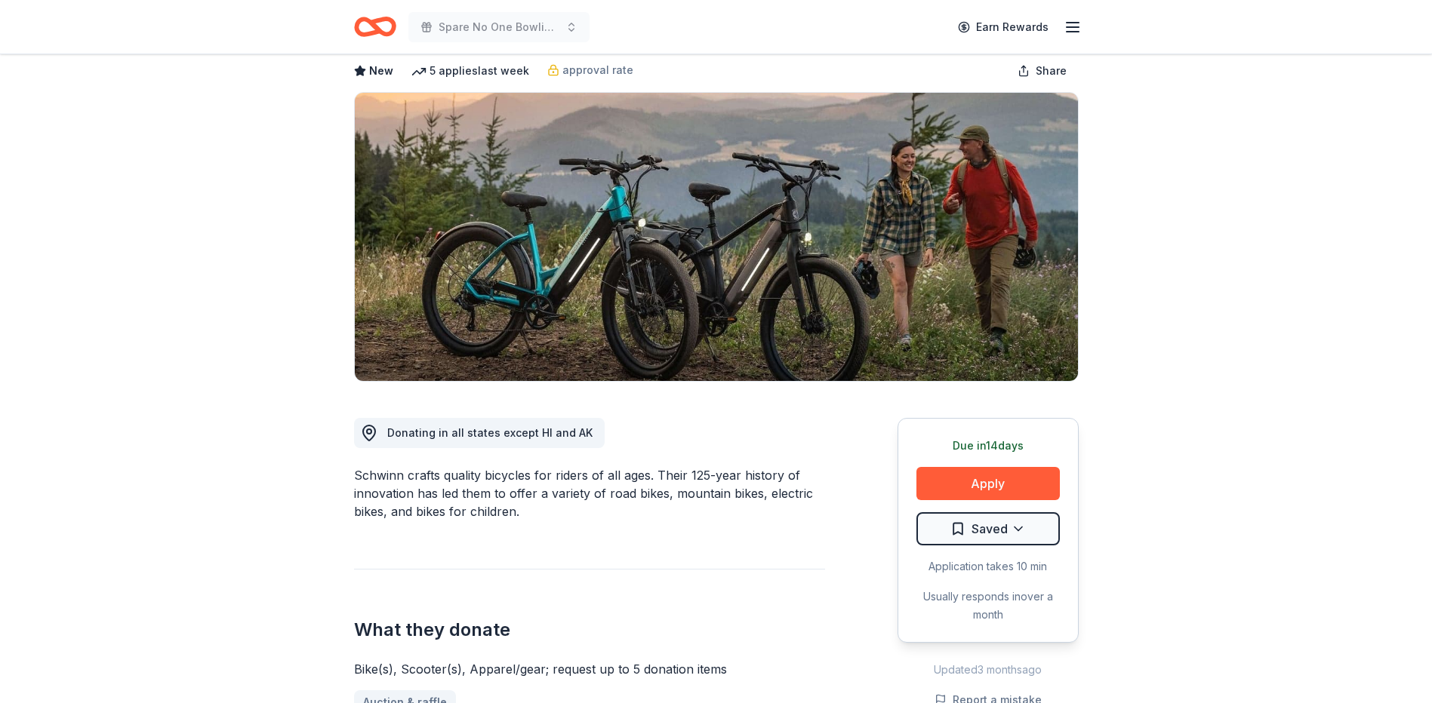
scroll to position [75, 0]
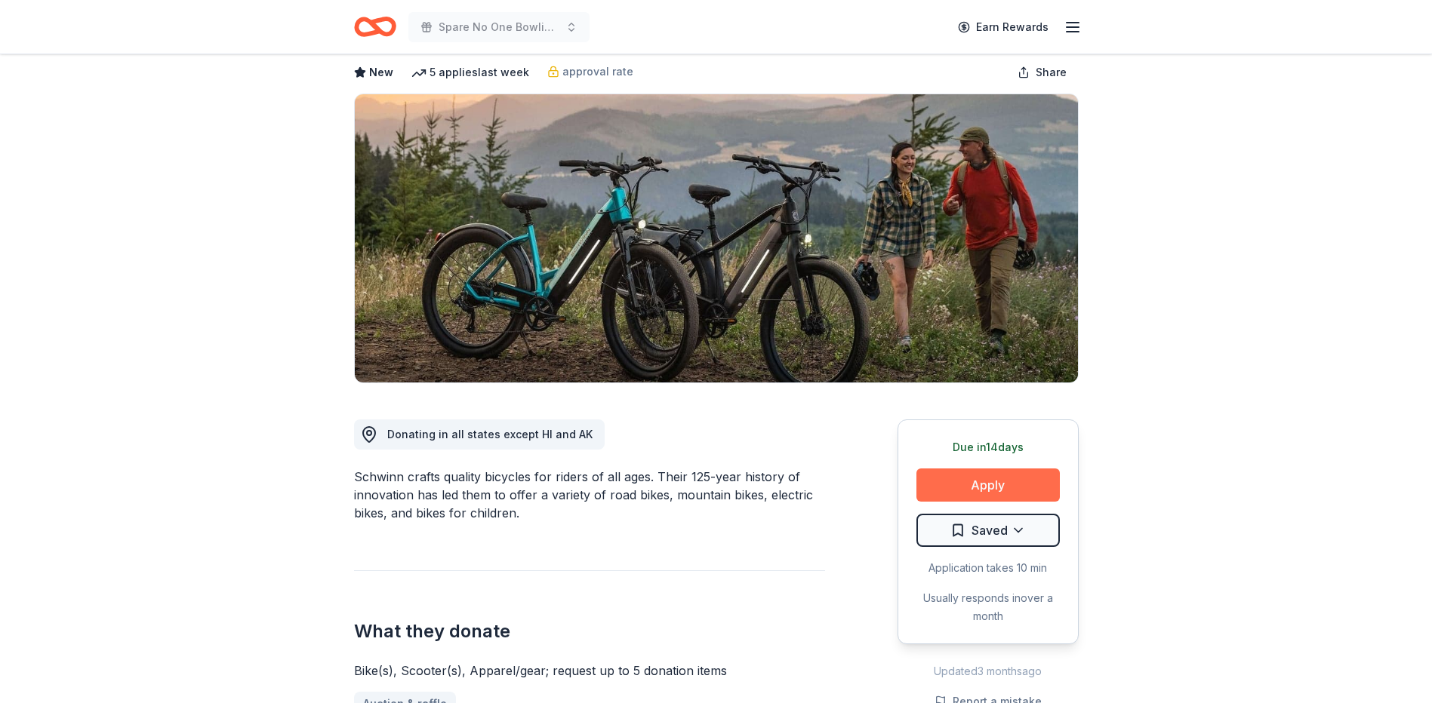
click at [990, 475] on button "Apply" at bounding box center [987, 485] width 143 height 33
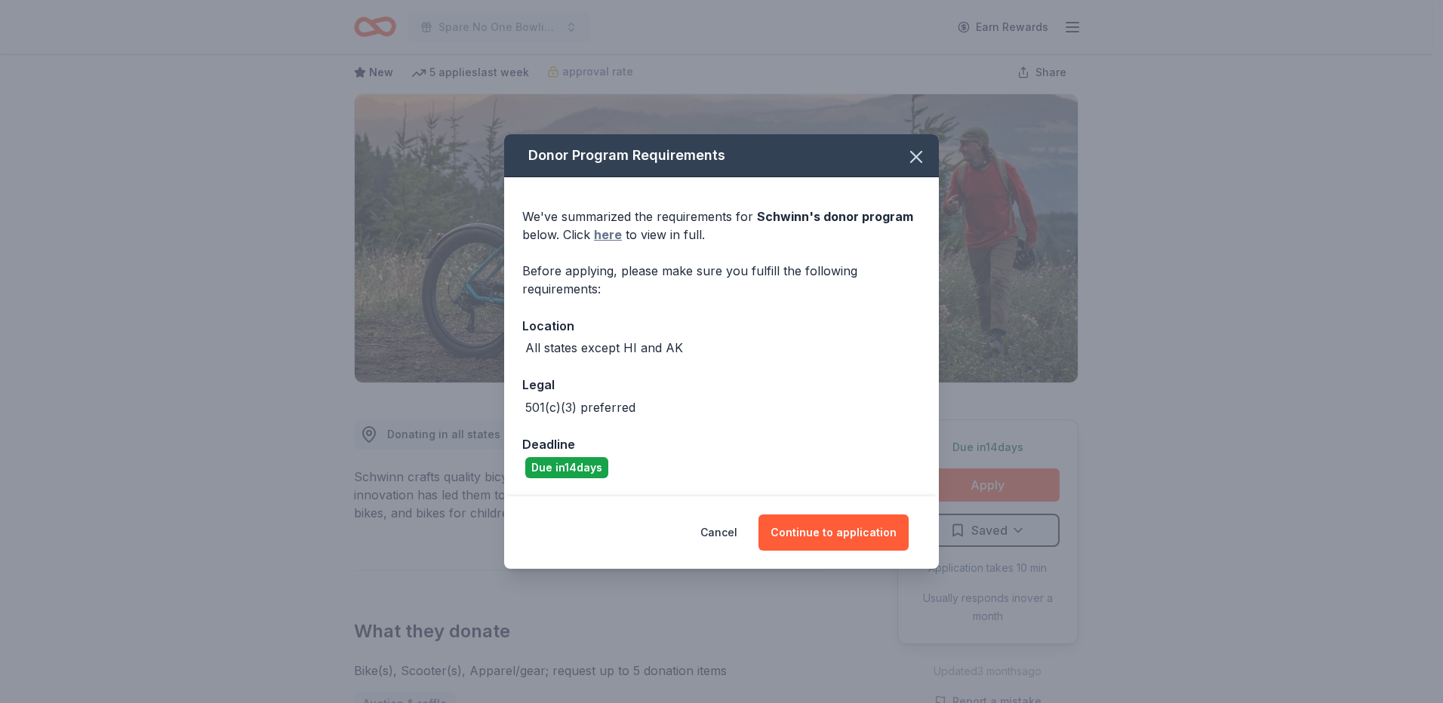
click at [614, 232] on link "here" at bounding box center [608, 235] width 28 height 18
click at [835, 514] on div "Cancel Continue to application" at bounding box center [721, 533] width 435 height 72
click at [832, 532] on button "Continue to application" at bounding box center [834, 533] width 150 height 36
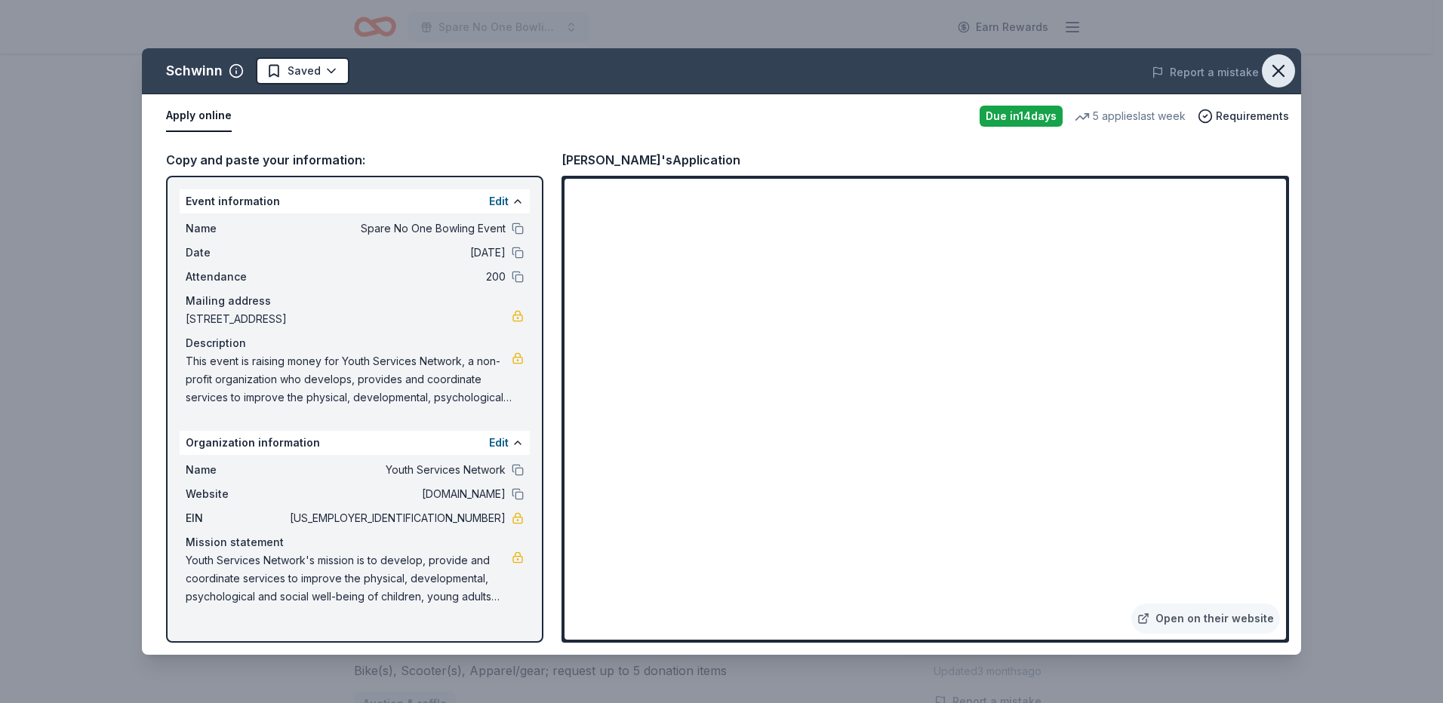
click at [1291, 67] on button "button" at bounding box center [1278, 70] width 33 height 33
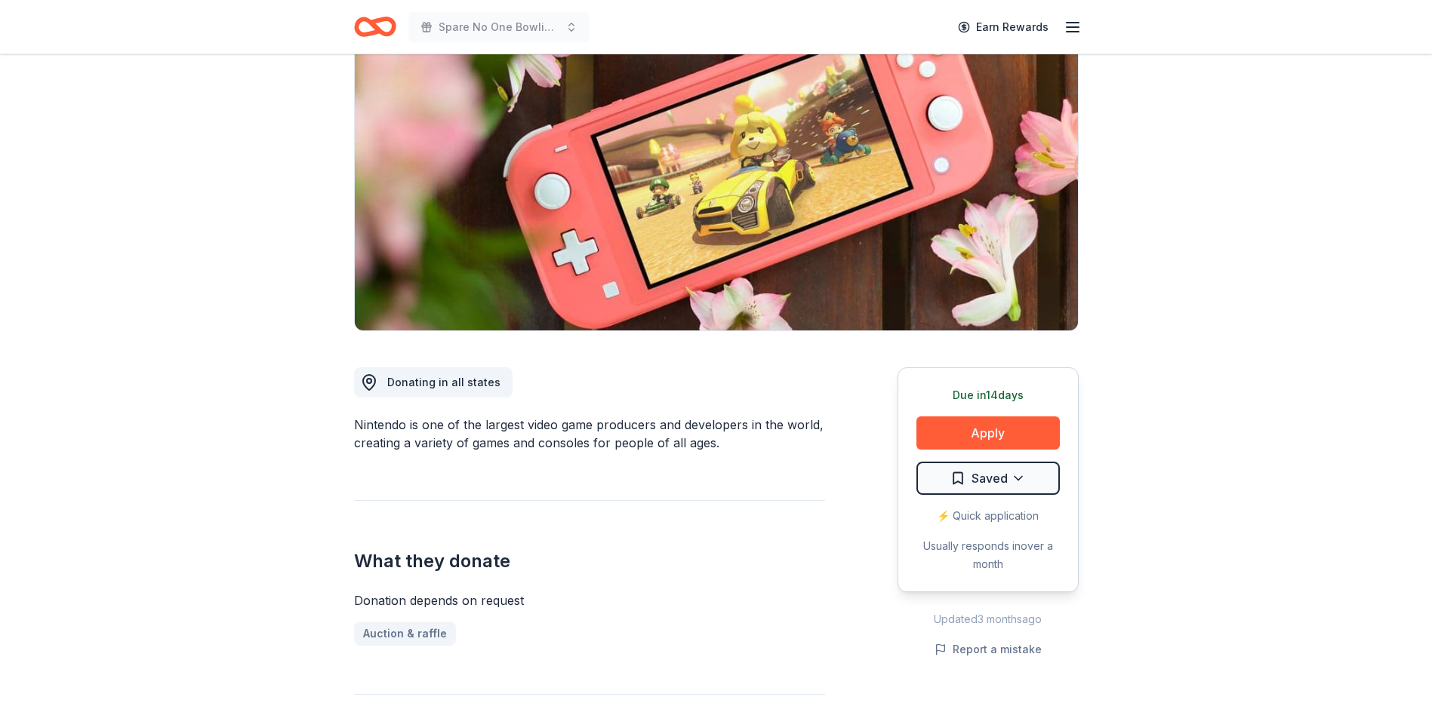
scroll to position [75, 0]
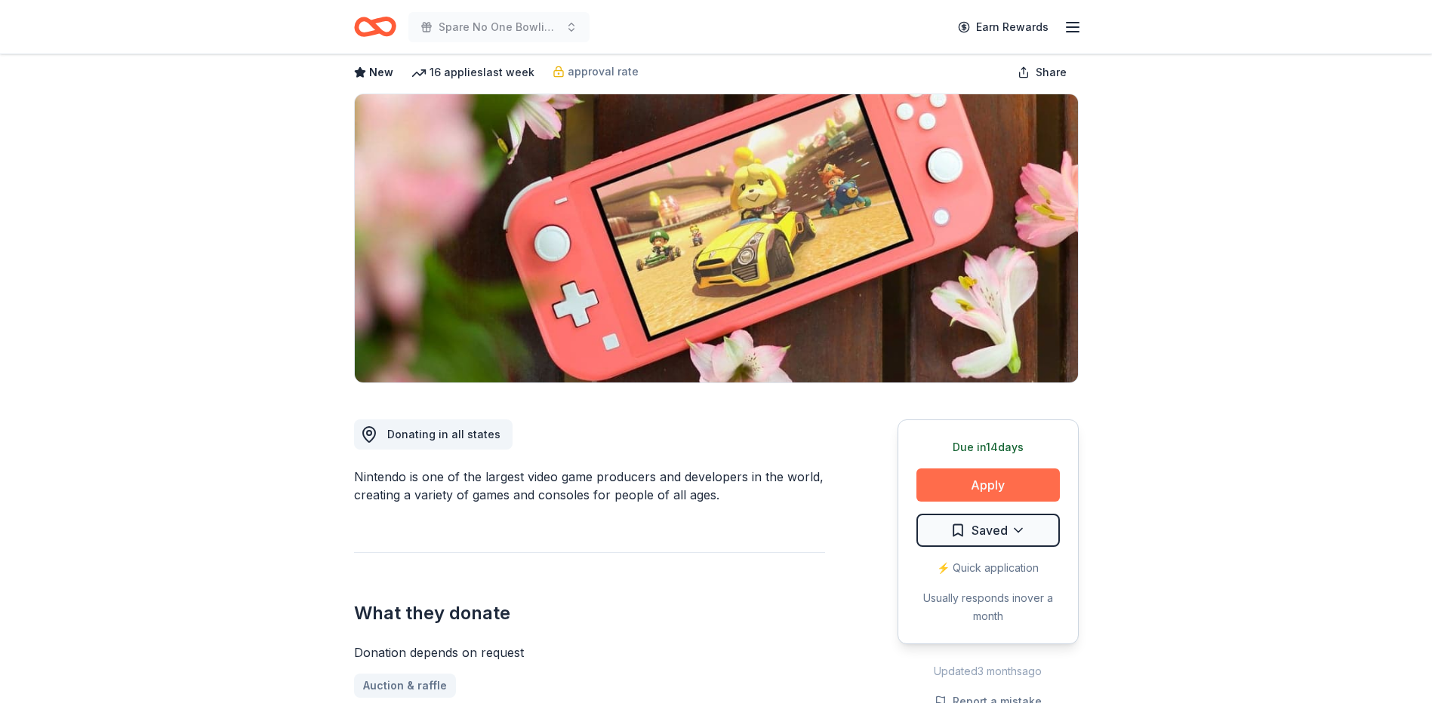
click at [992, 485] on button "Apply" at bounding box center [987, 485] width 143 height 33
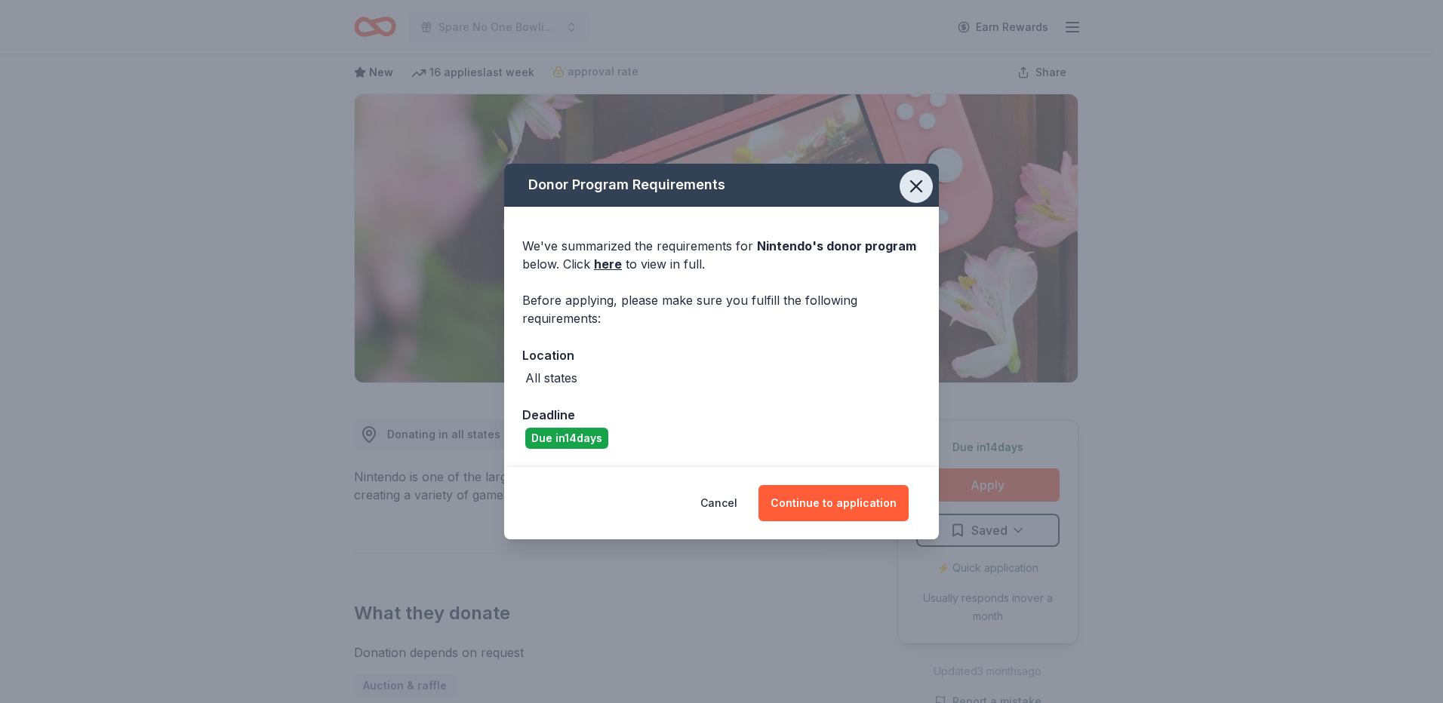
click at [916, 185] on icon "button" at bounding box center [916, 186] width 21 height 21
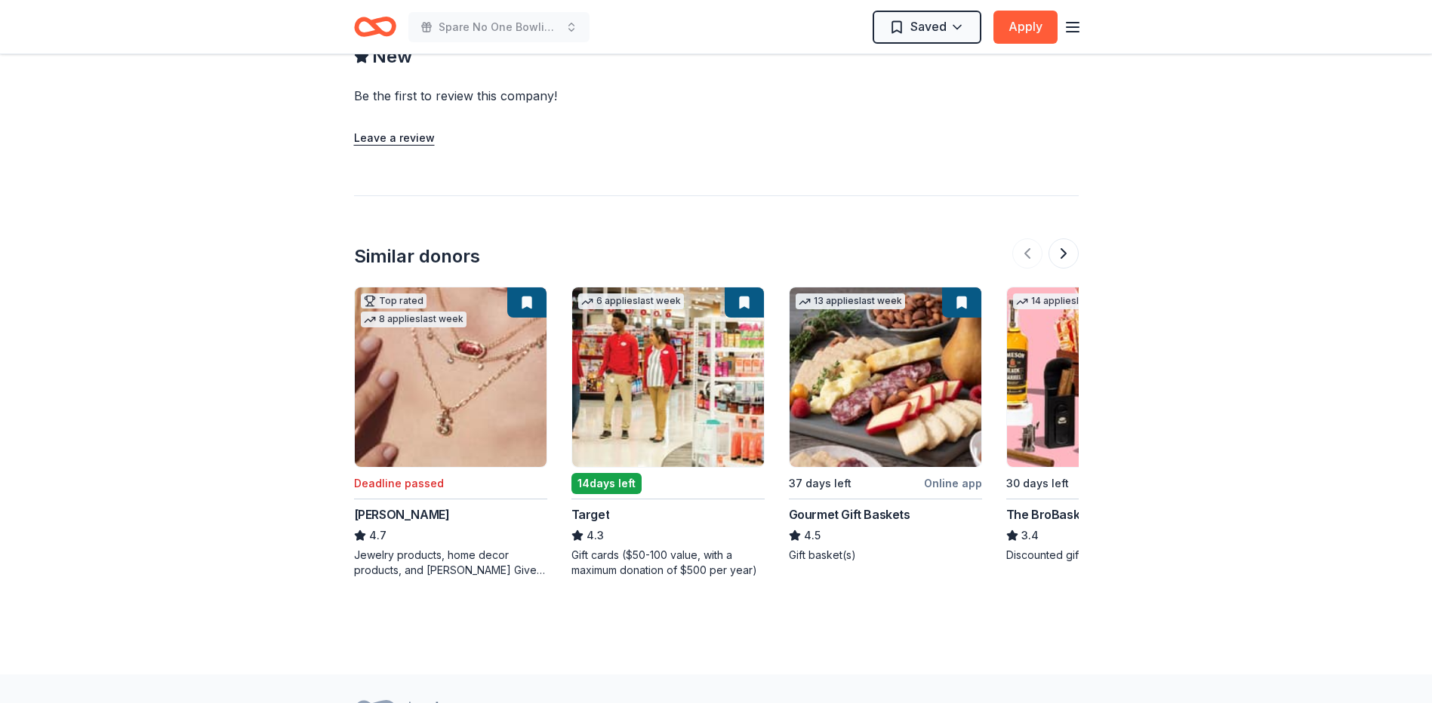
scroll to position [1359, 0]
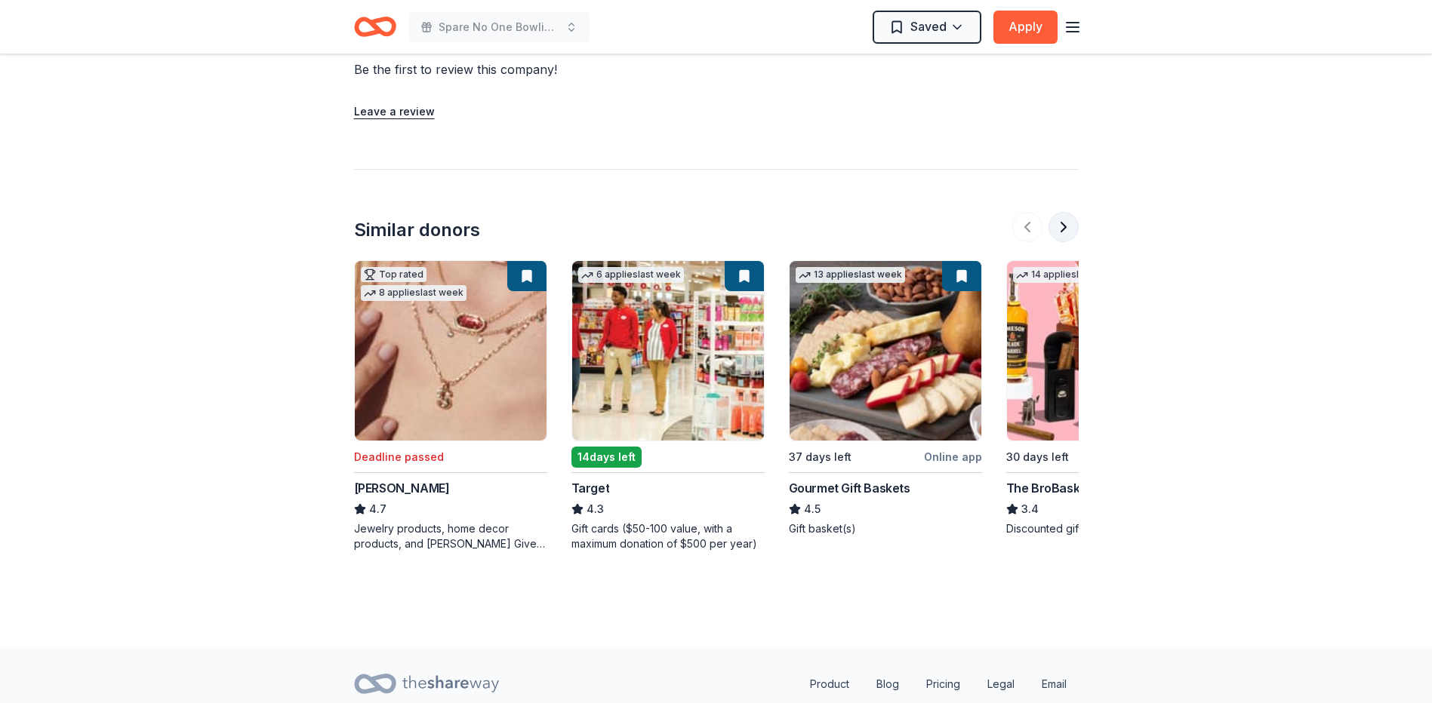
click at [1062, 212] on button at bounding box center [1063, 227] width 30 height 30
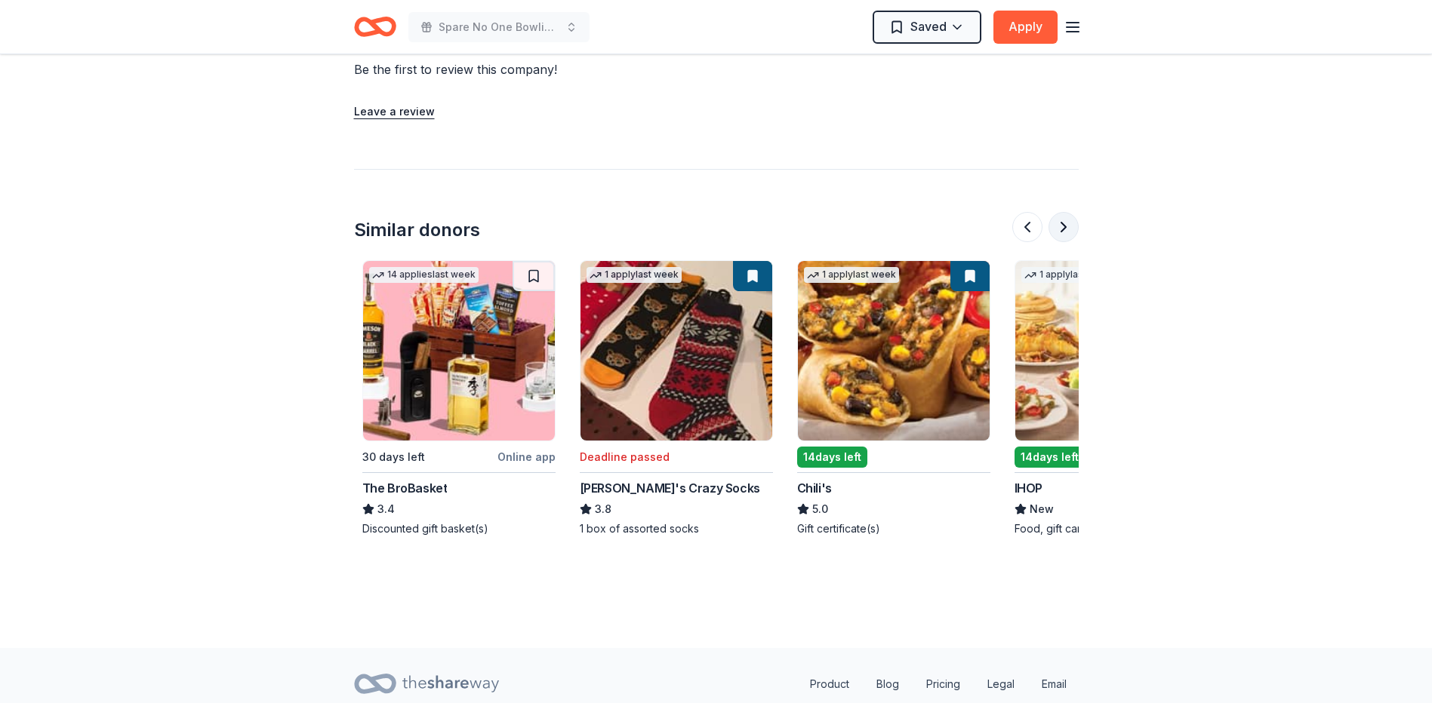
scroll to position [0, 652]
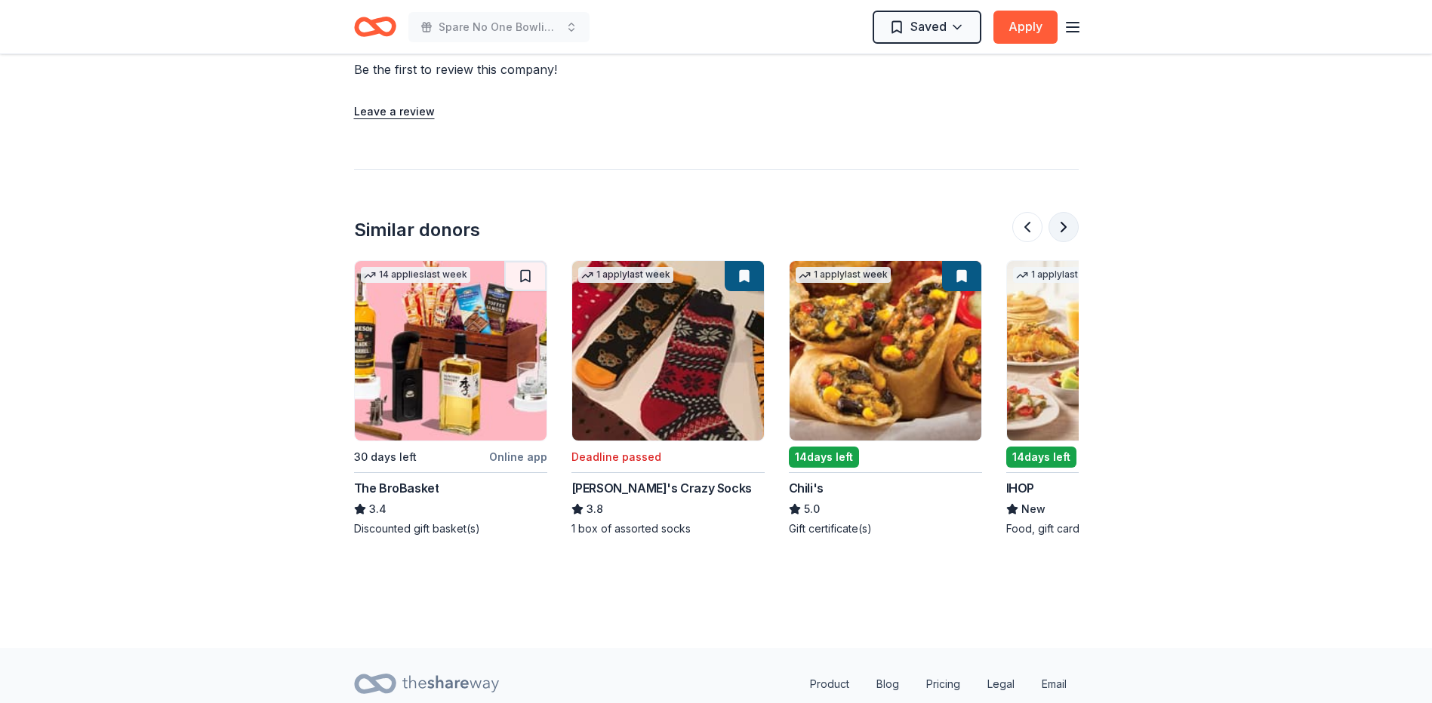
click at [1068, 212] on button at bounding box center [1063, 227] width 30 height 30
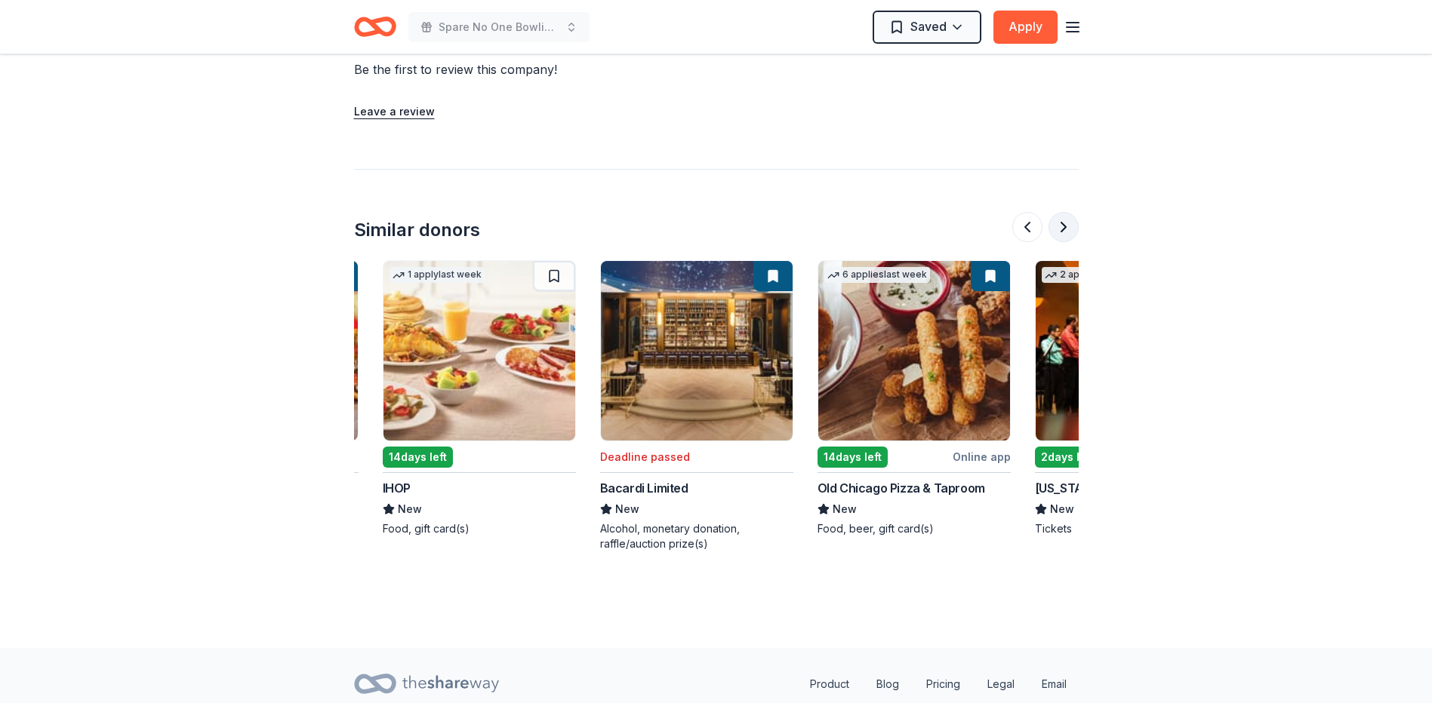
scroll to position [0, 1304]
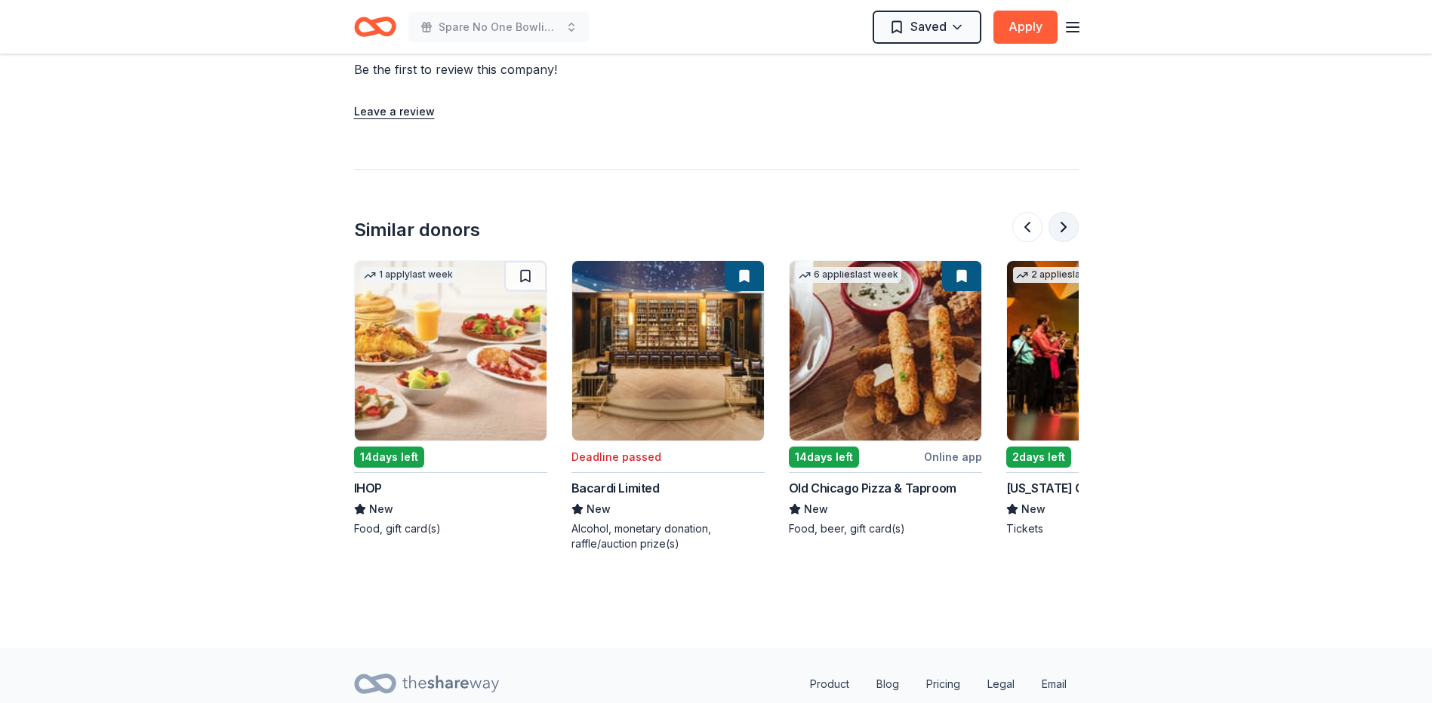
click at [1068, 212] on button at bounding box center [1063, 227] width 30 height 30
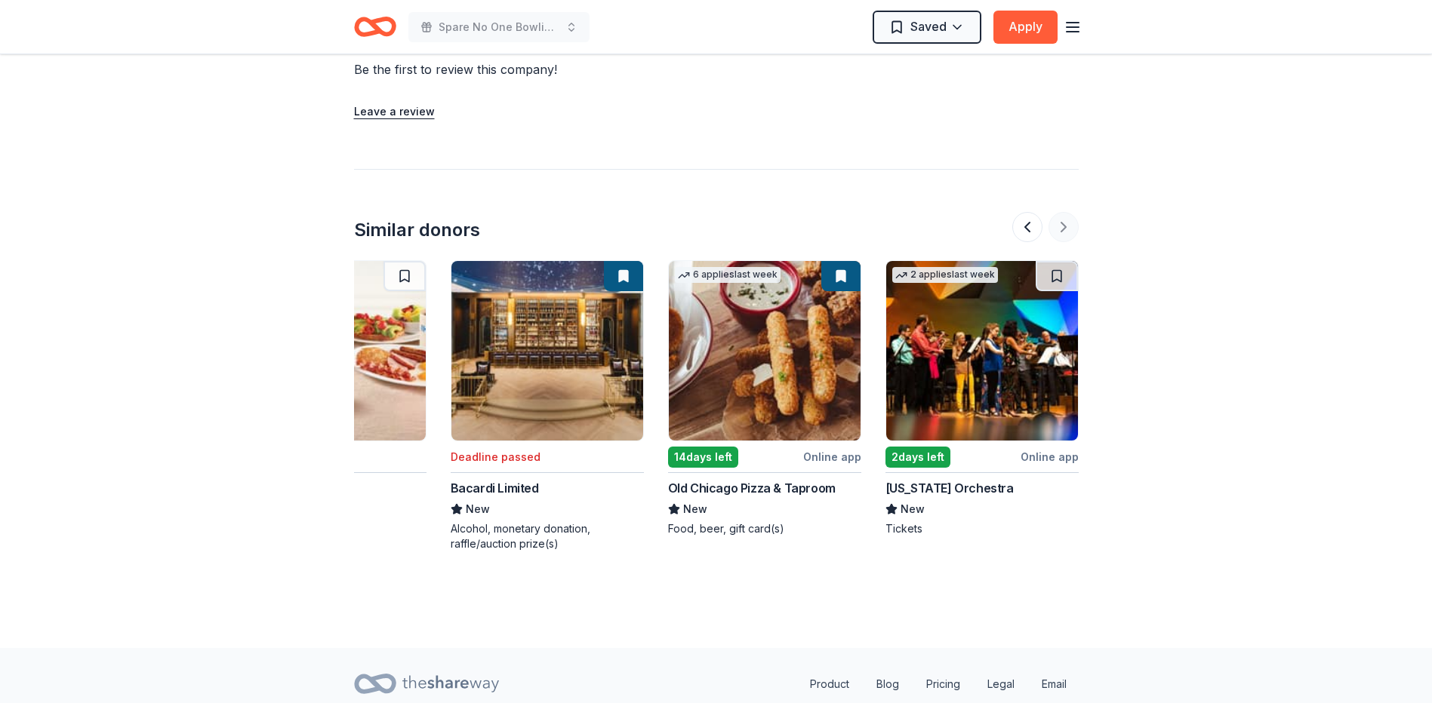
click at [1068, 212] on div at bounding box center [1045, 227] width 66 height 30
